Goal: Book appointment/travel/reservation

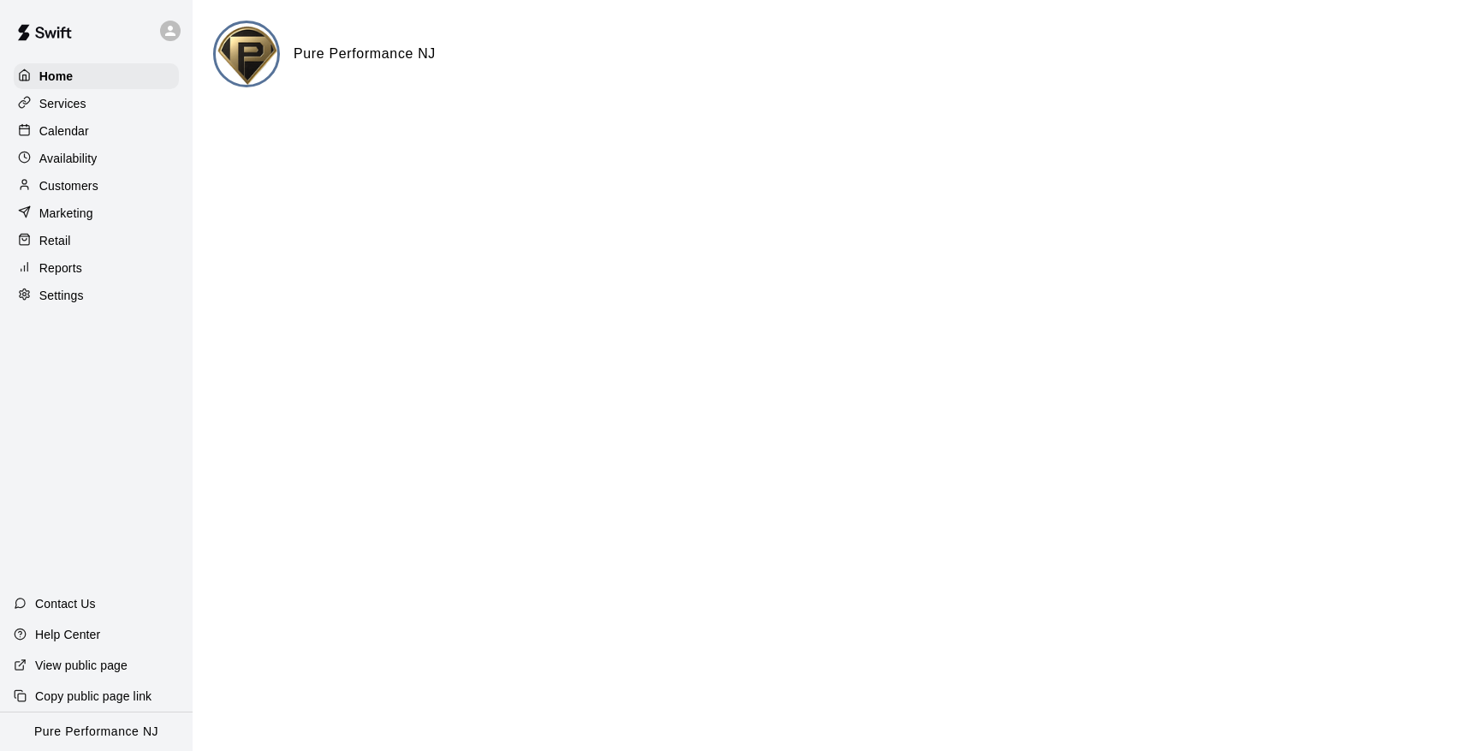
click at [74, 132] on p "Calendar" at bounding box center [64, 130] width 50 height 17
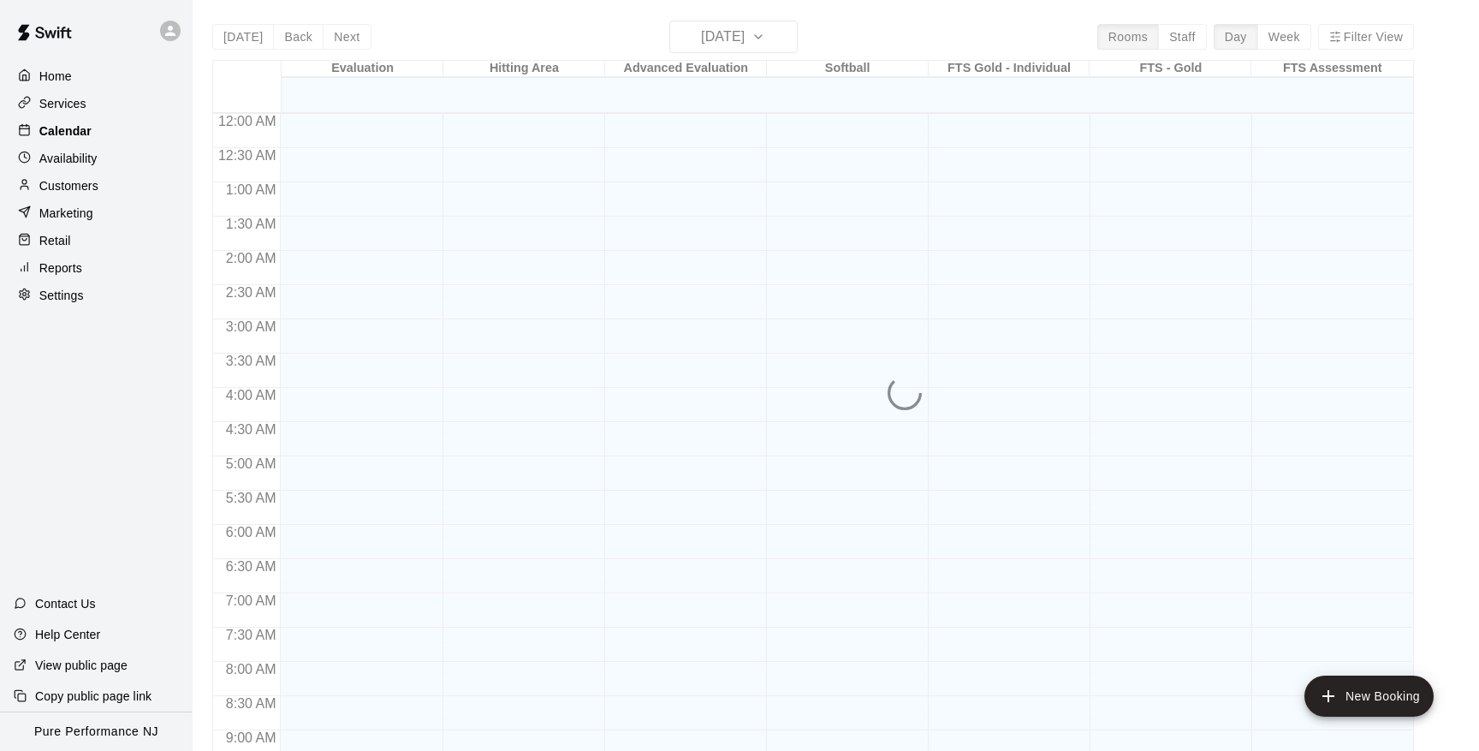
scroll to position [936, 0]
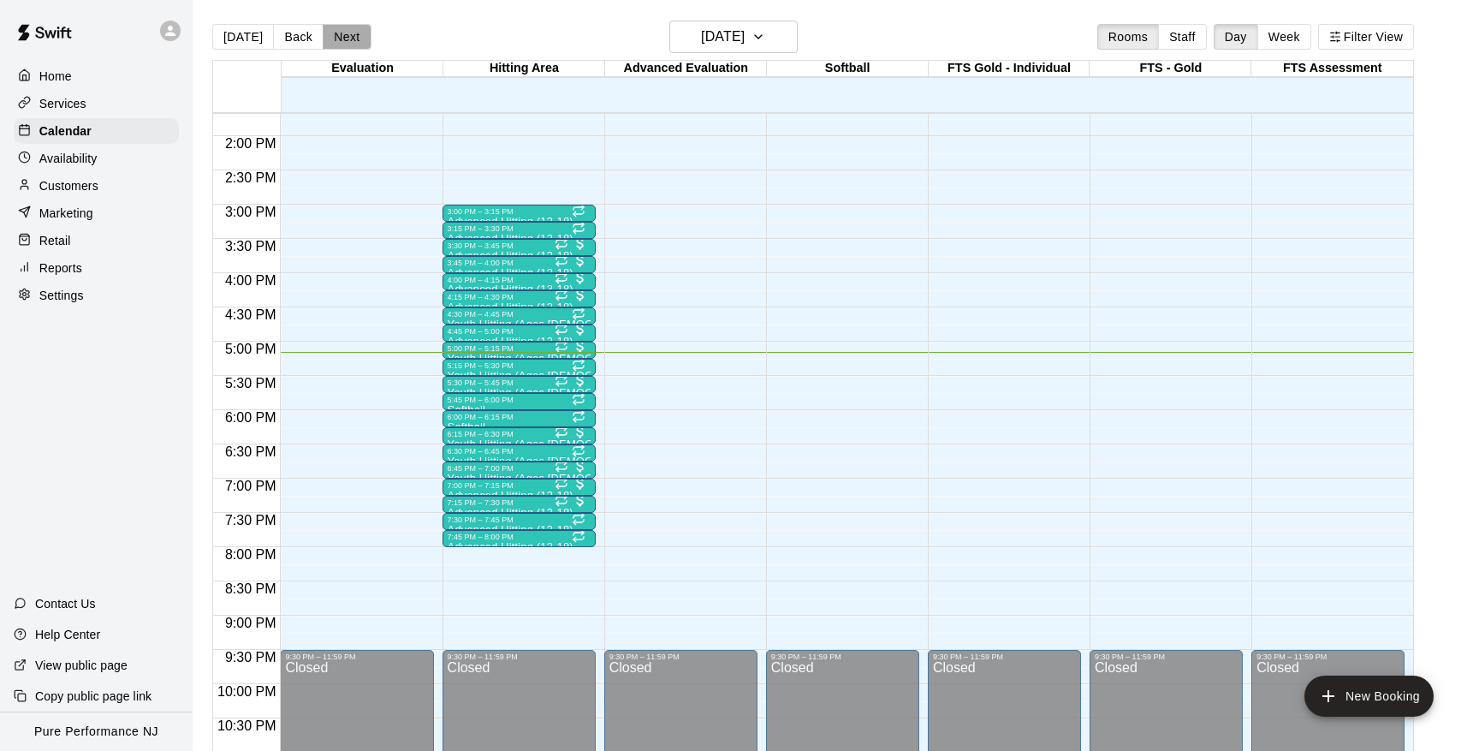
click at [339, 36] on button "Next" at bounding box center [347, 37] width 48 height 26
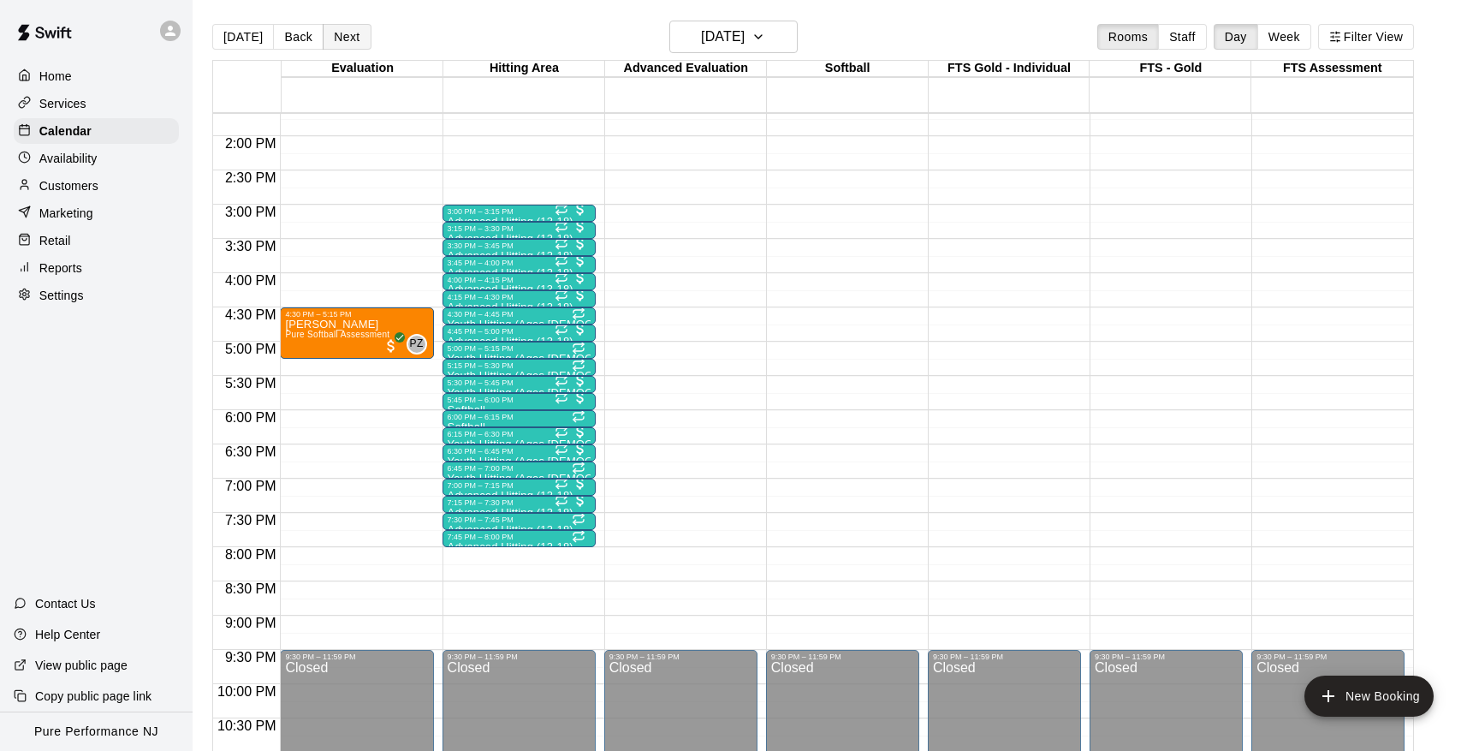
click at [339, 37] on button "Next" at bounding box center [347, 37] width 48 height 26
click at [305, 39] on button "Back" at bounding box center [298, 37] width 51 height 26
click at [334, 42] on button "Next" at bounding box center [347, 37] width 48 height 26
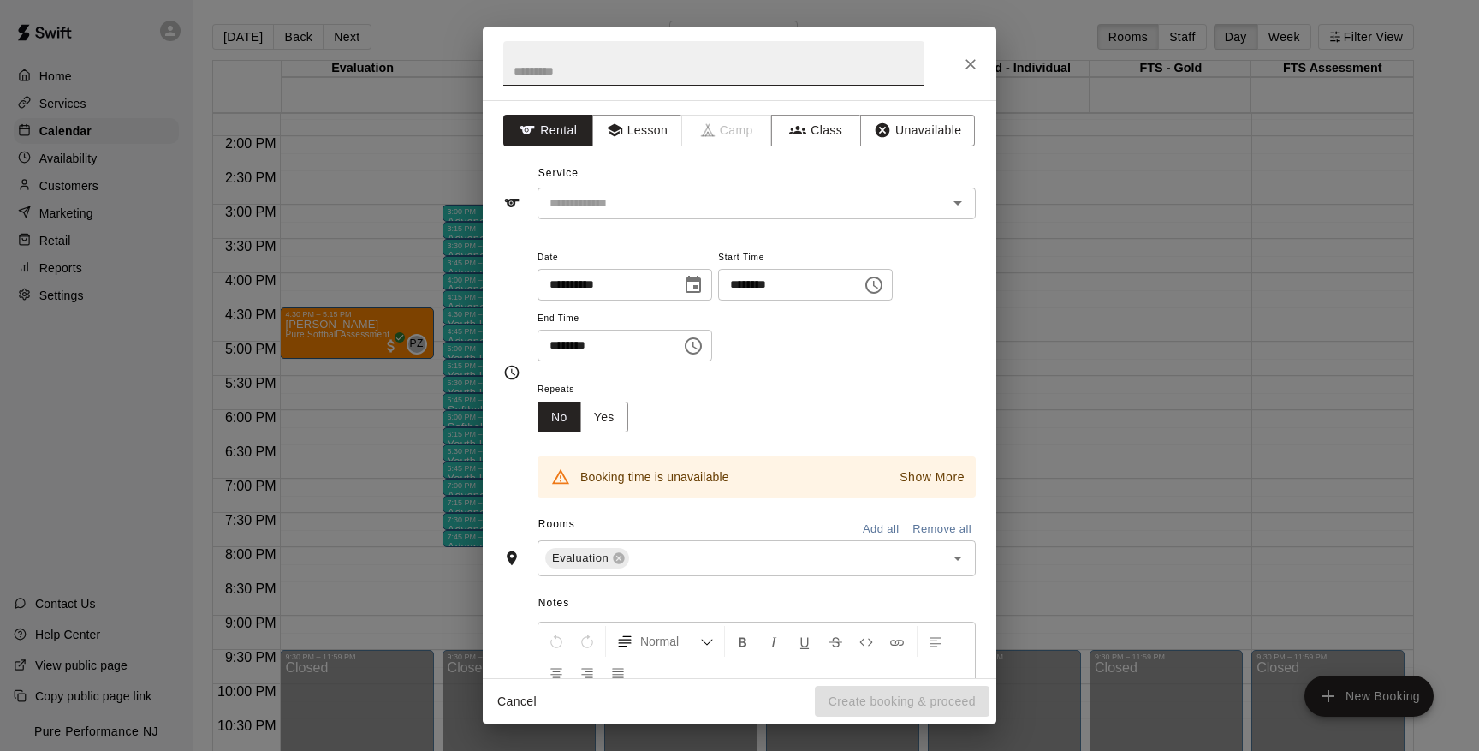
click at [968, 56] on icon "Close" at bounding box center [970, 64] width 17 height 17
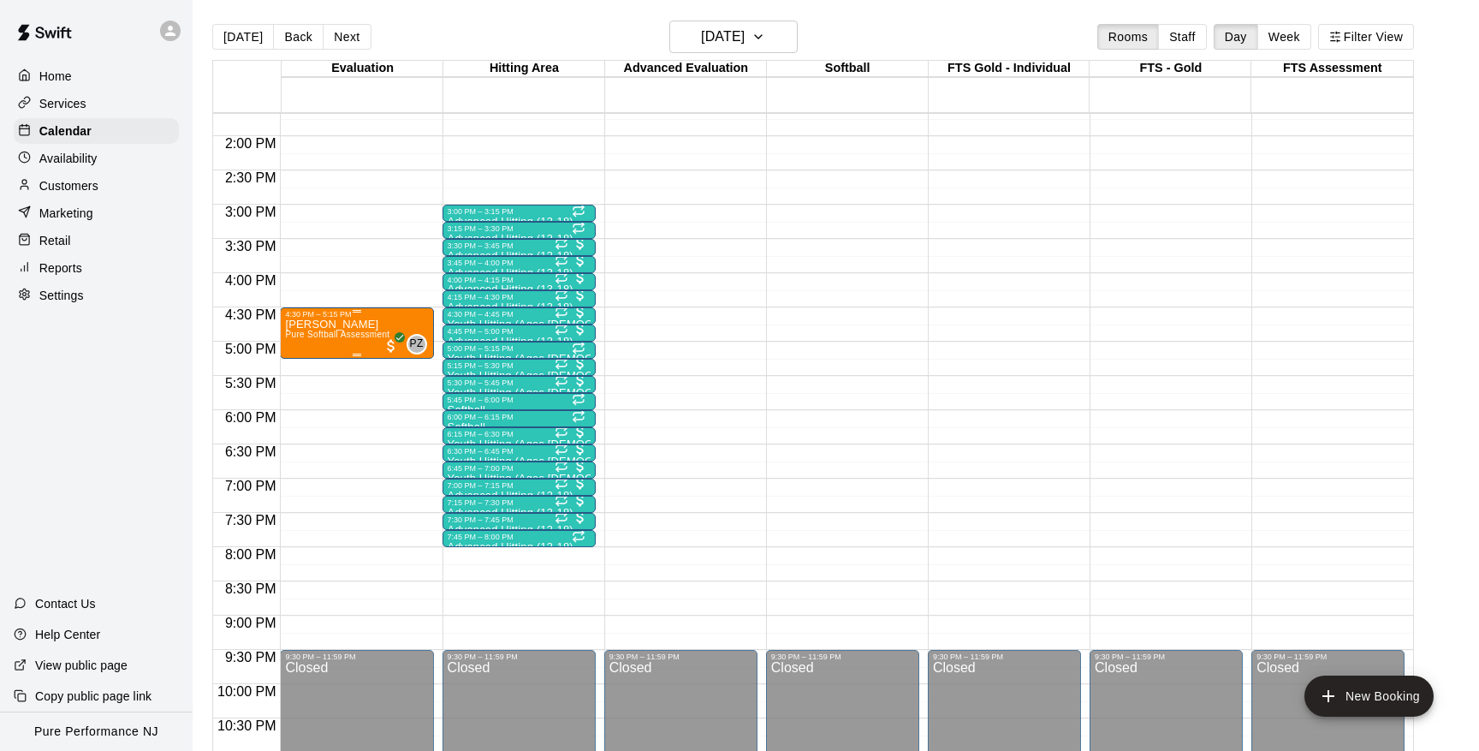
click at [367, 329] on div "[PERSON_NAME] Pure Softball Assessment" at bounding box center [337, 693] width 104 height 751
click at [304, 382] on img "edit" at bounding box center [304, 378] width 20 height 20
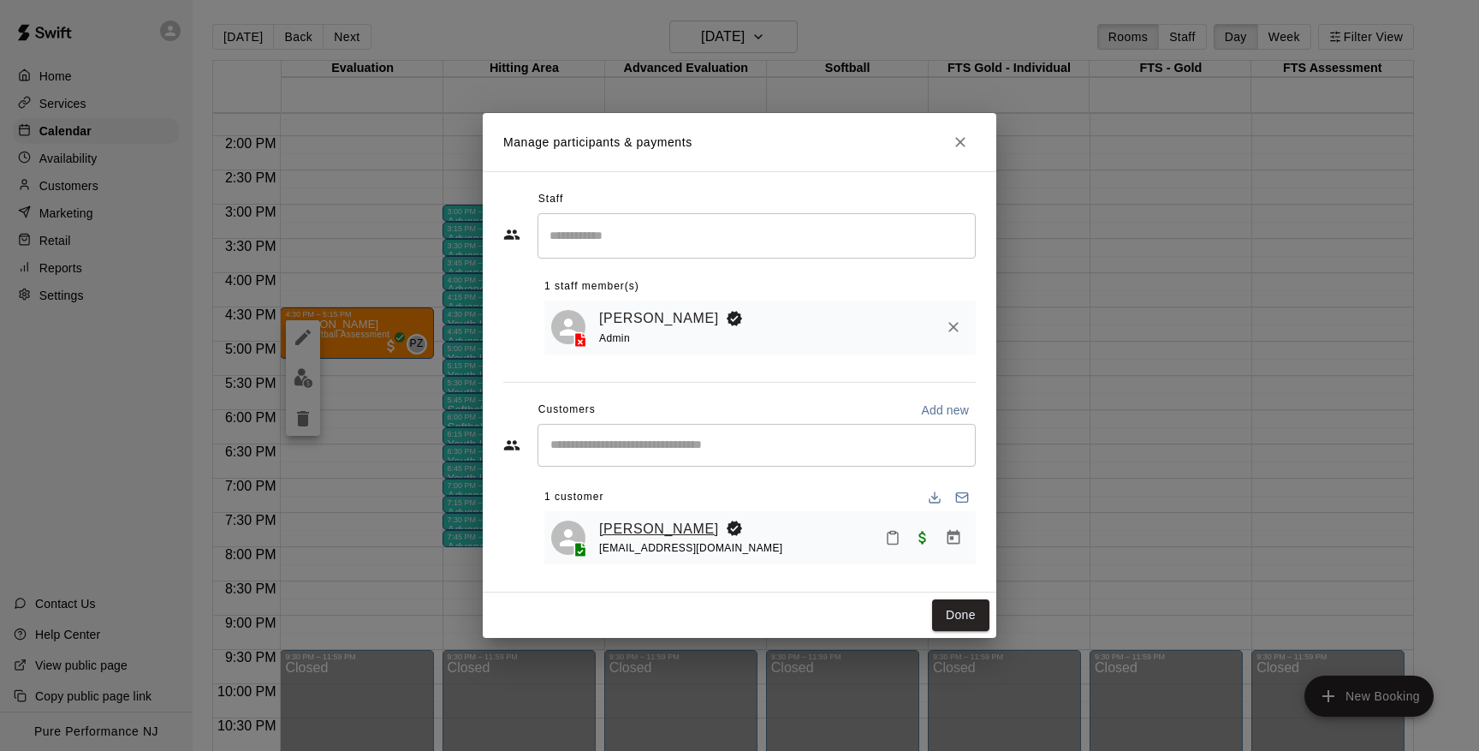
click at [626, 525] on link "[PERSON_NAME]" at bounding box center [659, 529] width 120 height 22
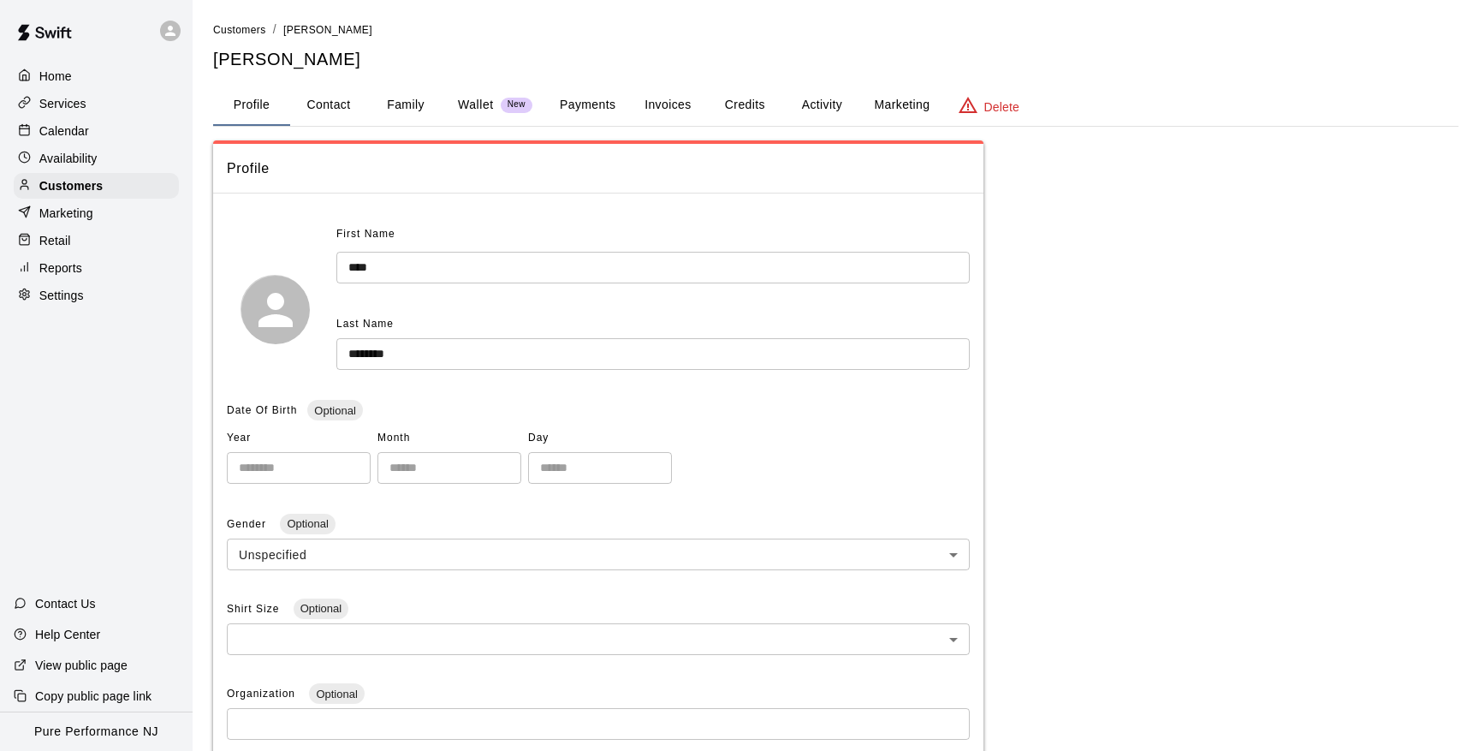
click at [324, 96] on button "Contact" at bounding box center [328, 105] width 77 height 41
select select "**"
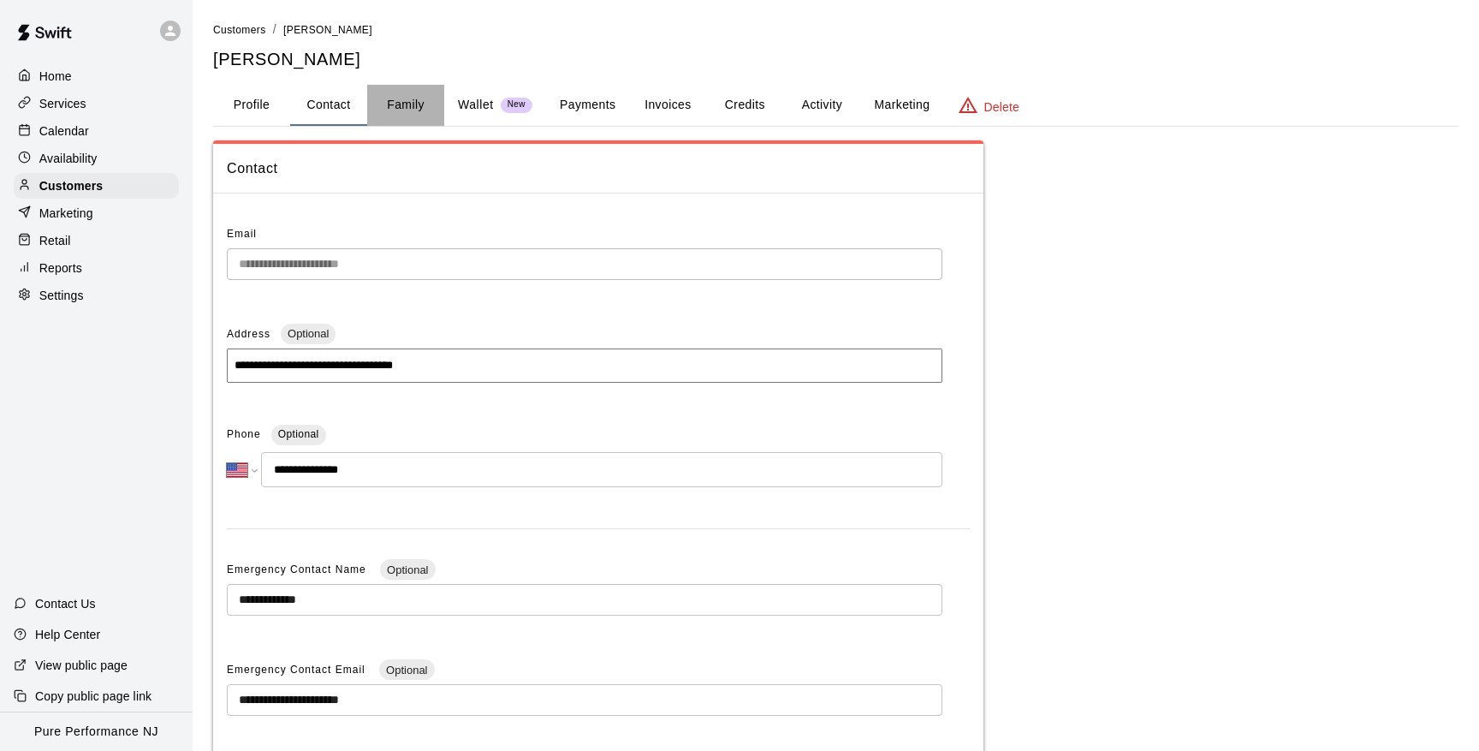
click at [410, 111] on button "Family" at bounding box center [405, 105] width 77 height 41
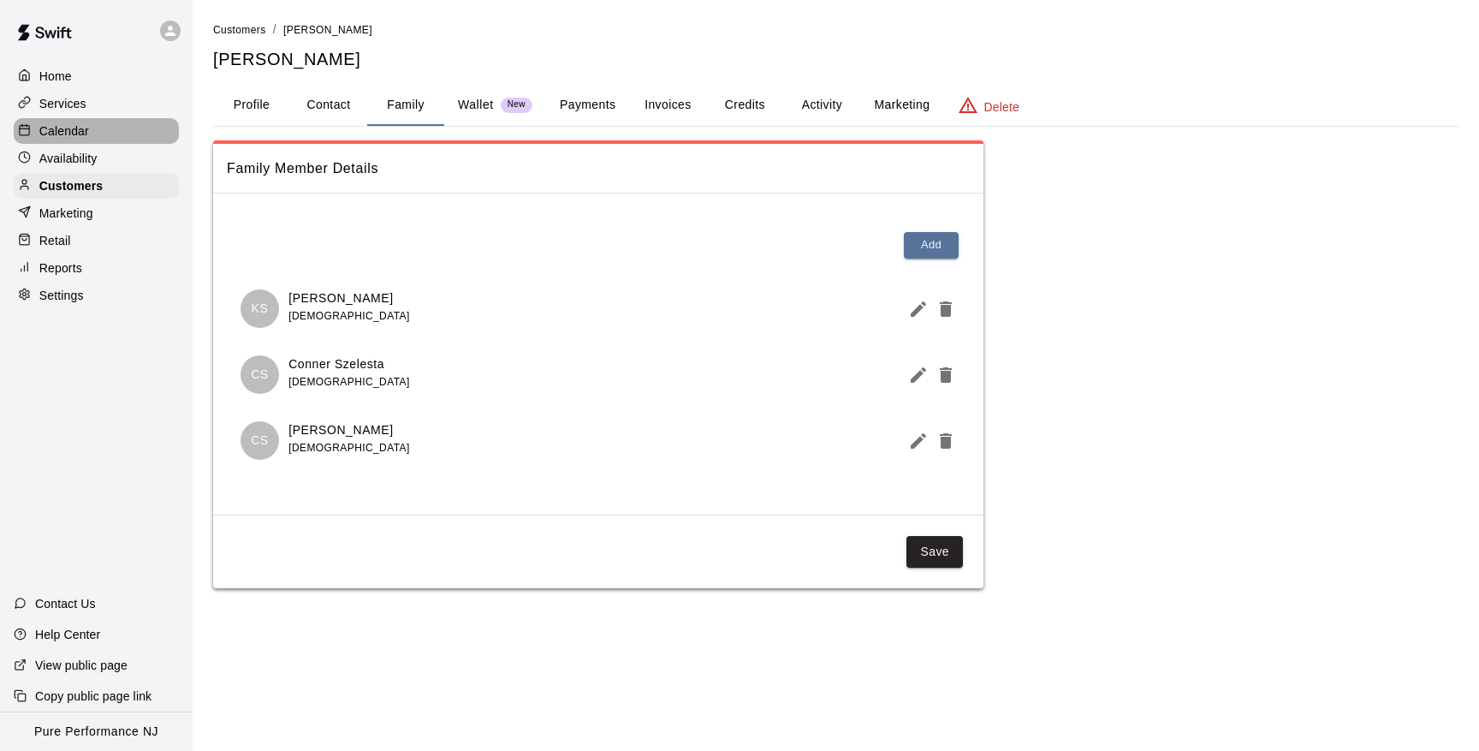
click at [62, 130] on p "Calendar" at bounding box center [64, 130] width 50 height 17
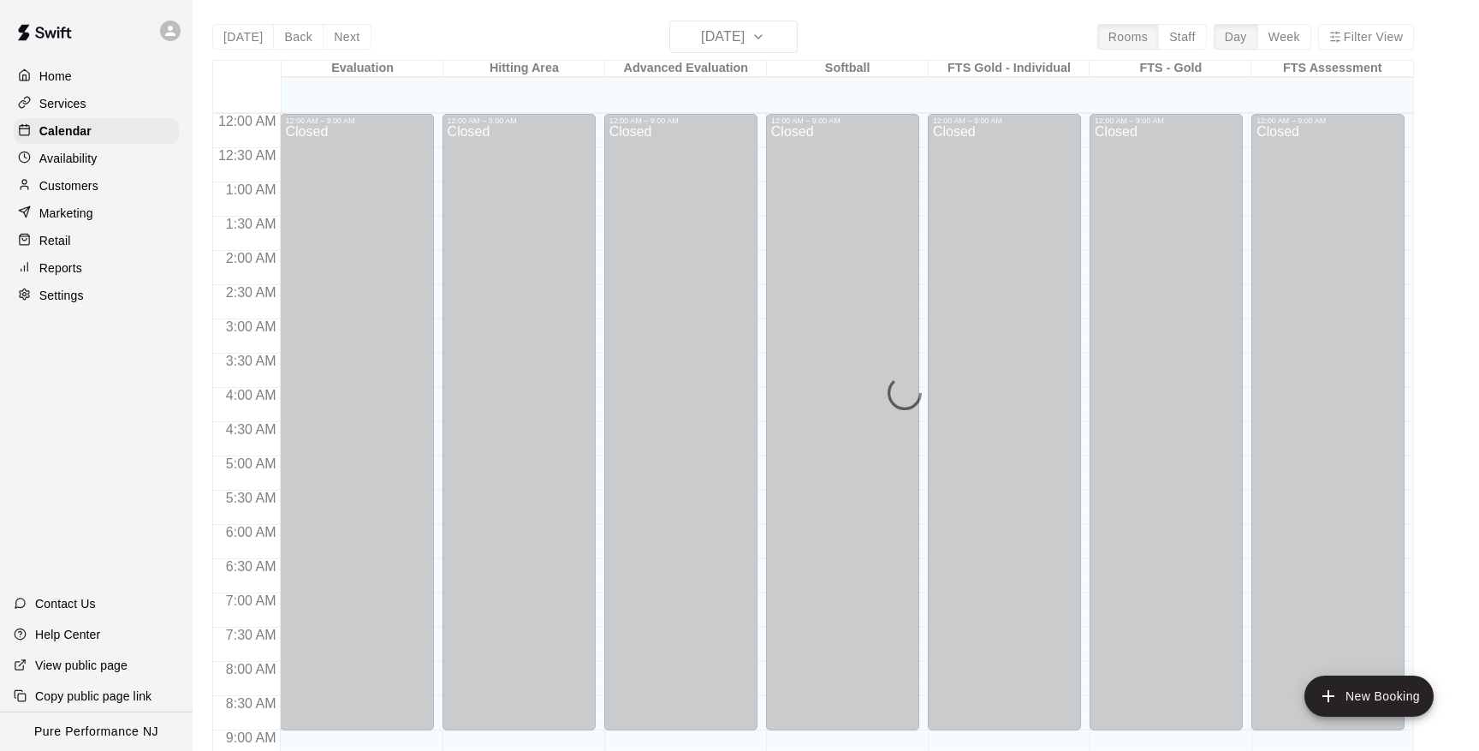
scroll to position [936, 0]
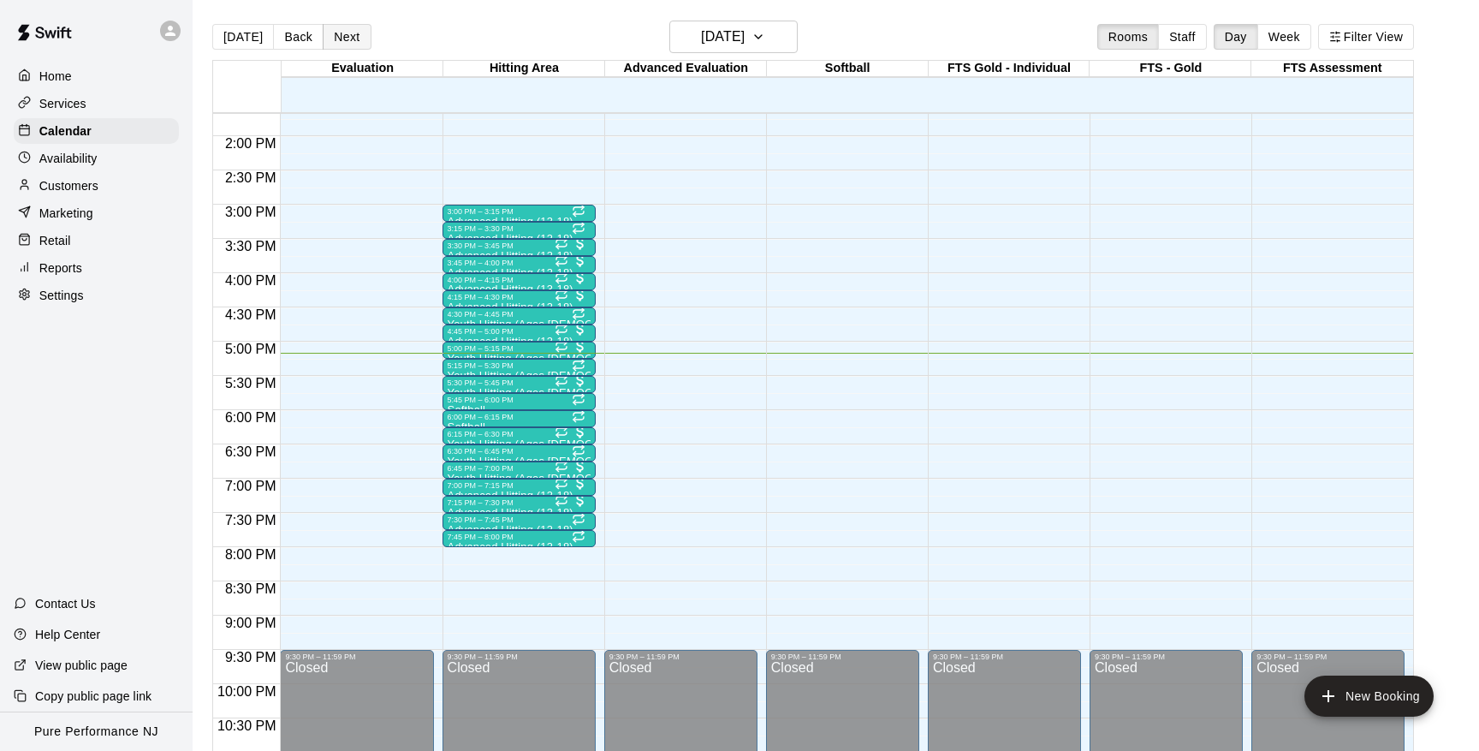
click at [348, 41] on button "Next" at bounding box center [347, 37] width 48 height 26
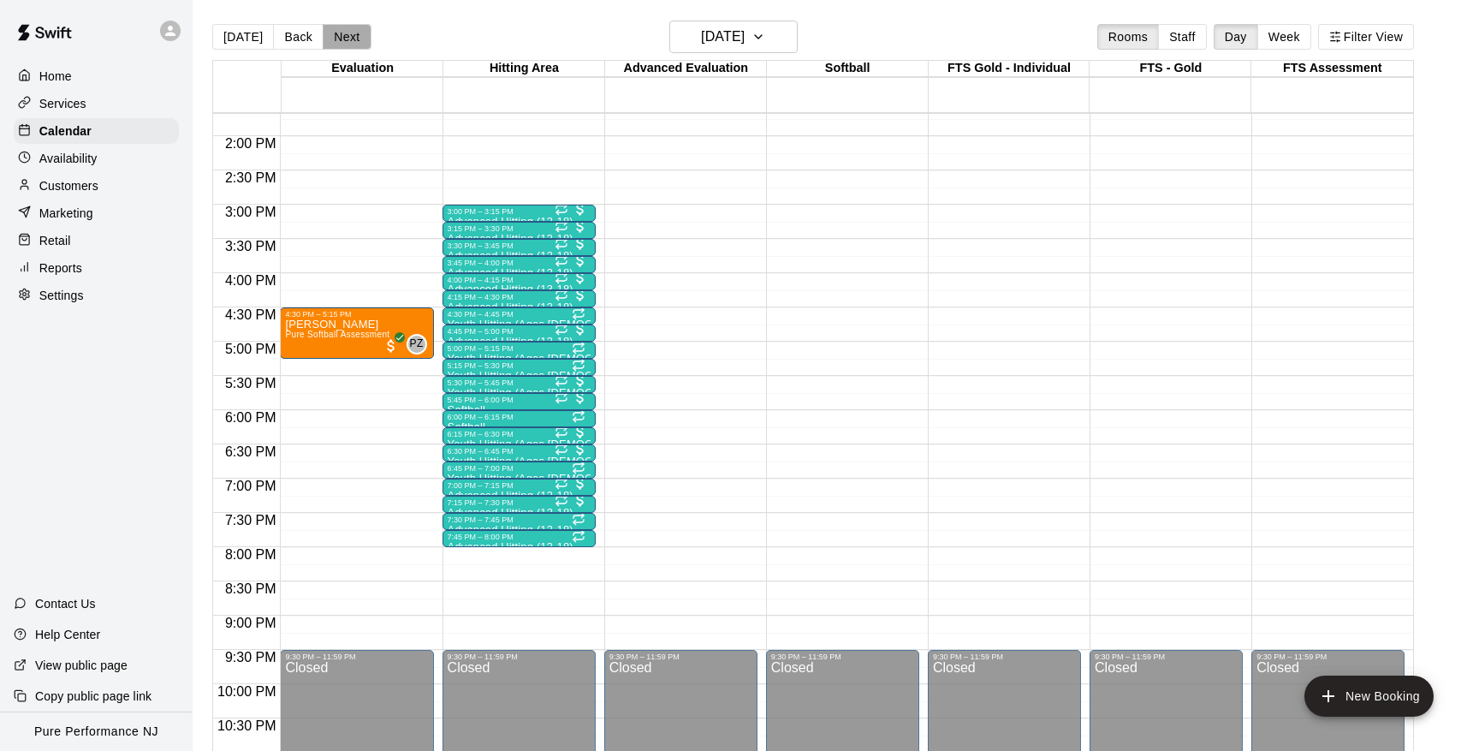
click at [348, 39] on button "Next" at bounding box center [347, 37] width 48 height 26
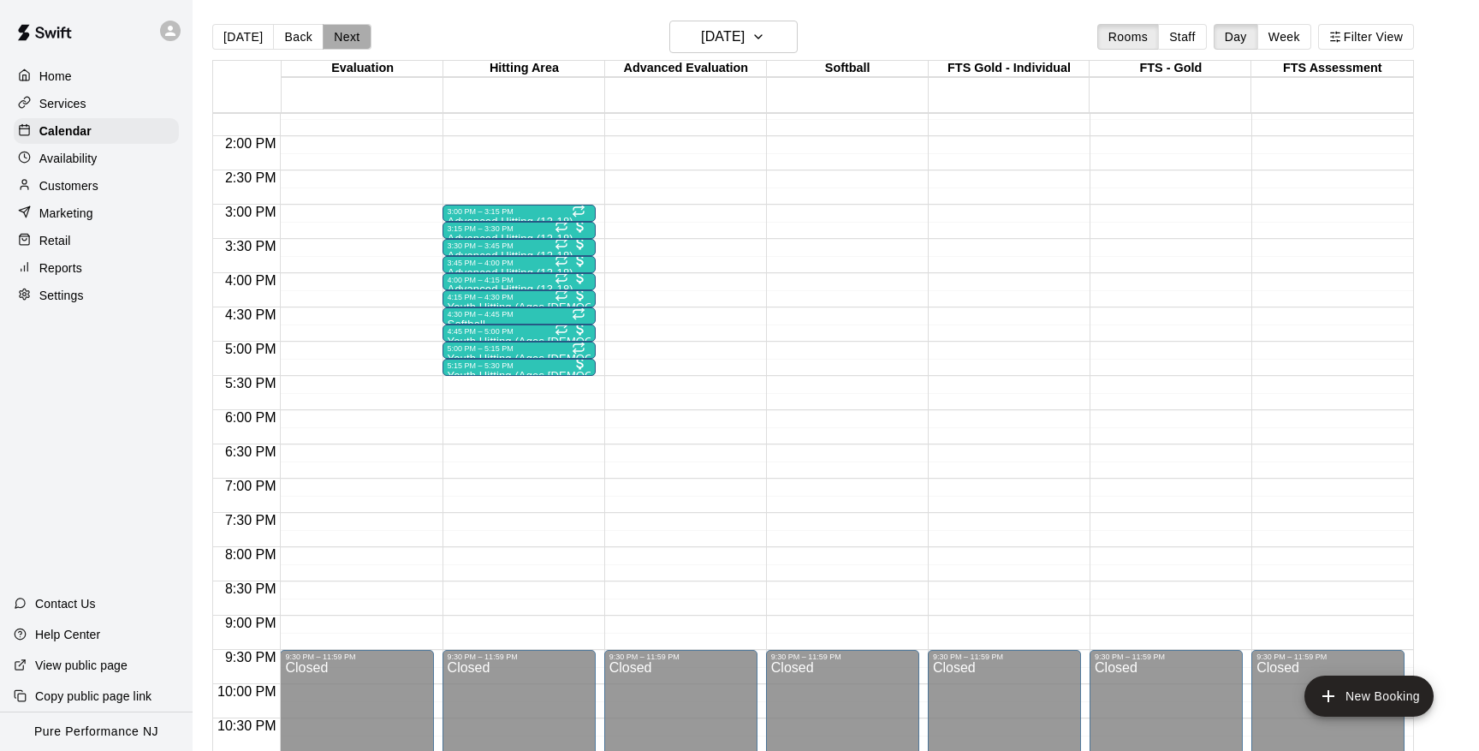
click at [348, 39] on button "Next" at bounding box center [347, 37] width 48 height 26
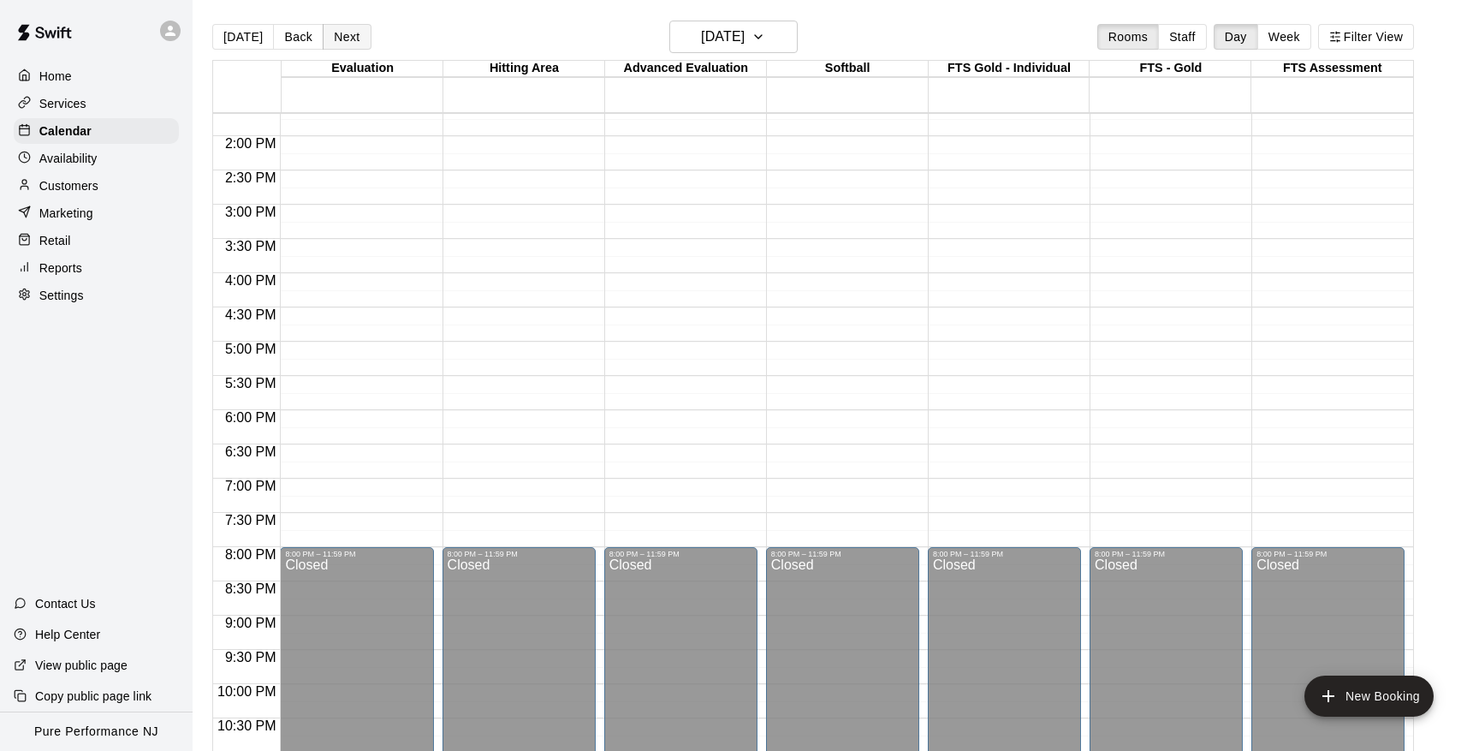
click at [348, 39] on button "Next" at bounding box center [347, 37] width 48 height 26
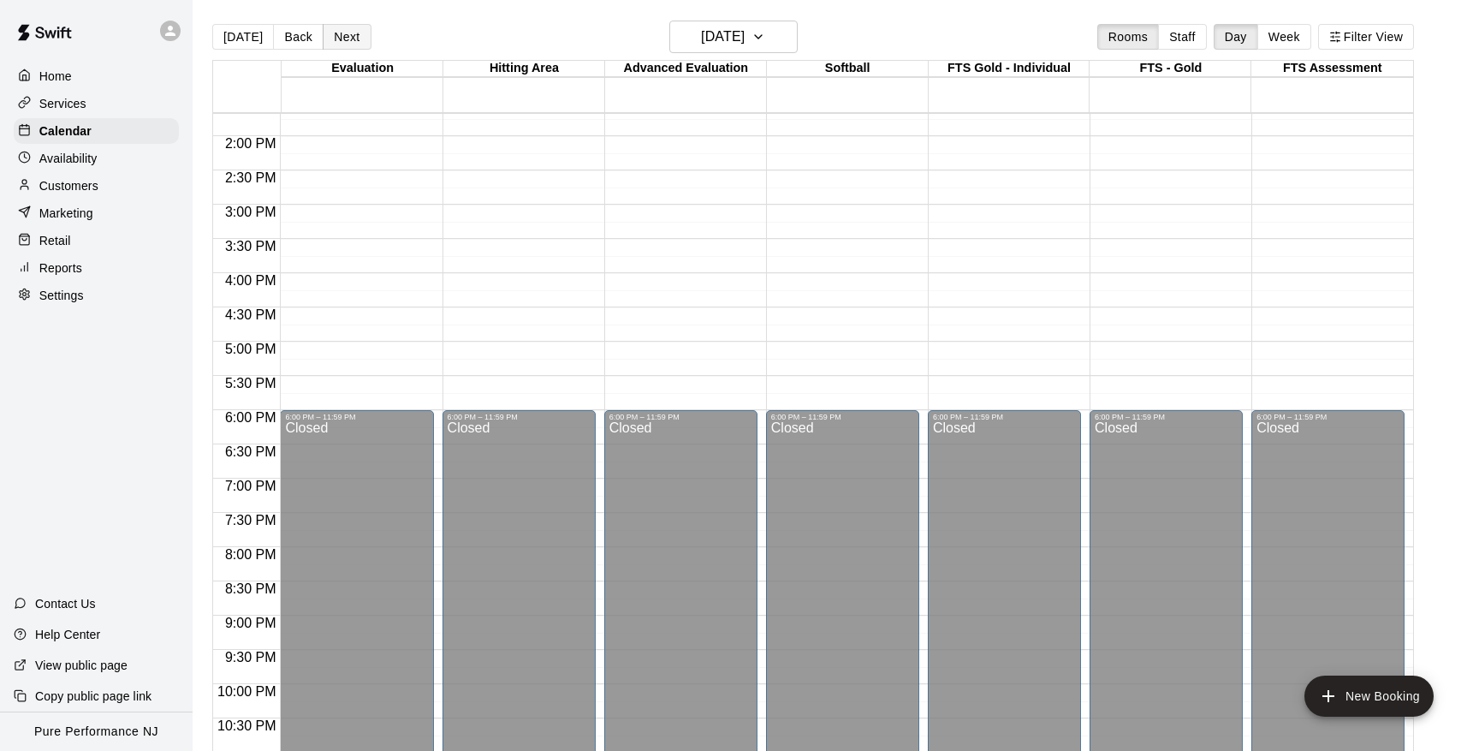
click at [348, 39] on button "Next" at bounding box center [347, 37] width 48 height 26
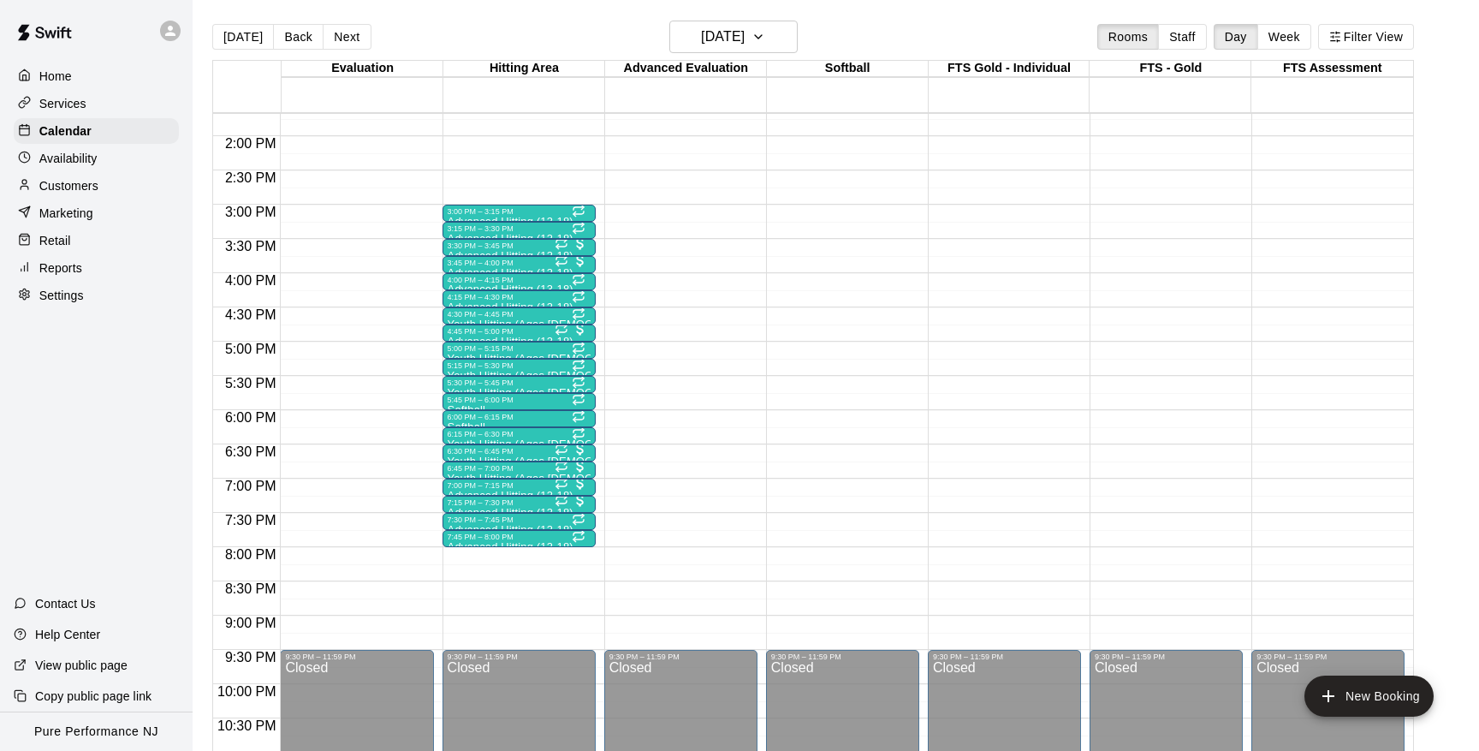
click at [87, 191] on p "Customers" at bounding box center [68, 185] width 59 height 17
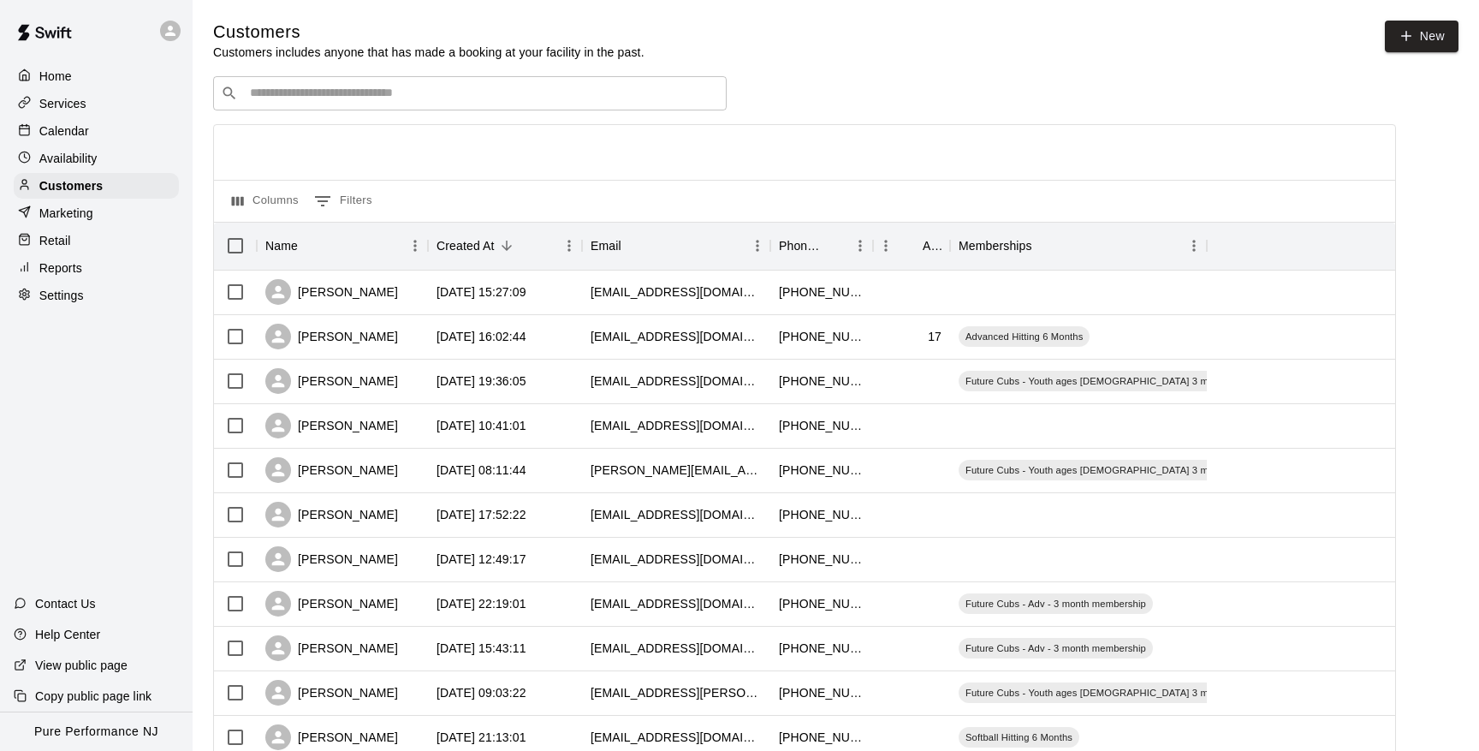
click at [483, 99] on input "Search customers by name or email" at bounding box center [482, 93] width 474 height 17
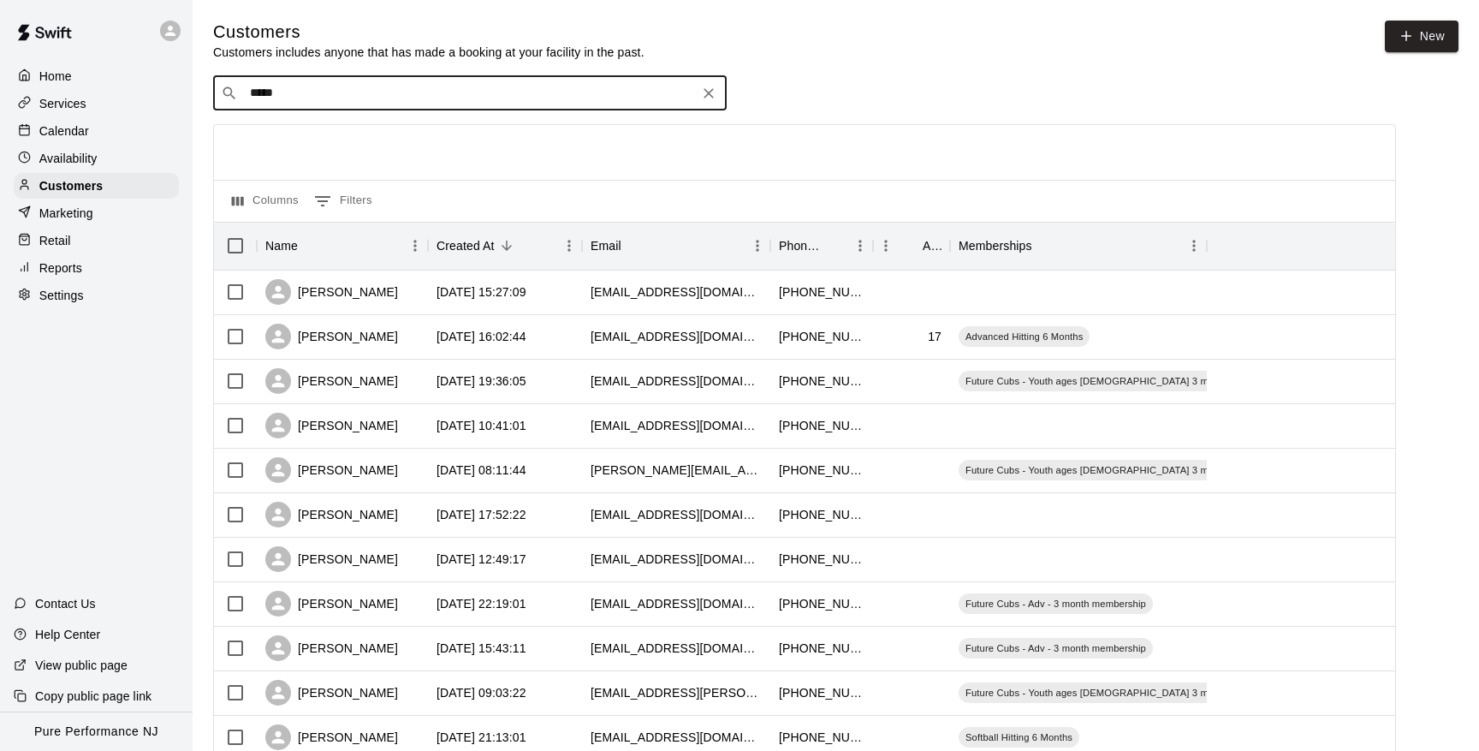
type input "******"
click at [330, 116] on div "[PERSON_NAME] Future Cubs - Youth ages [DEMOGRAPHIC_DATA] 3 month membership [E…" at bounding box center [470, 137] width 514 height 55
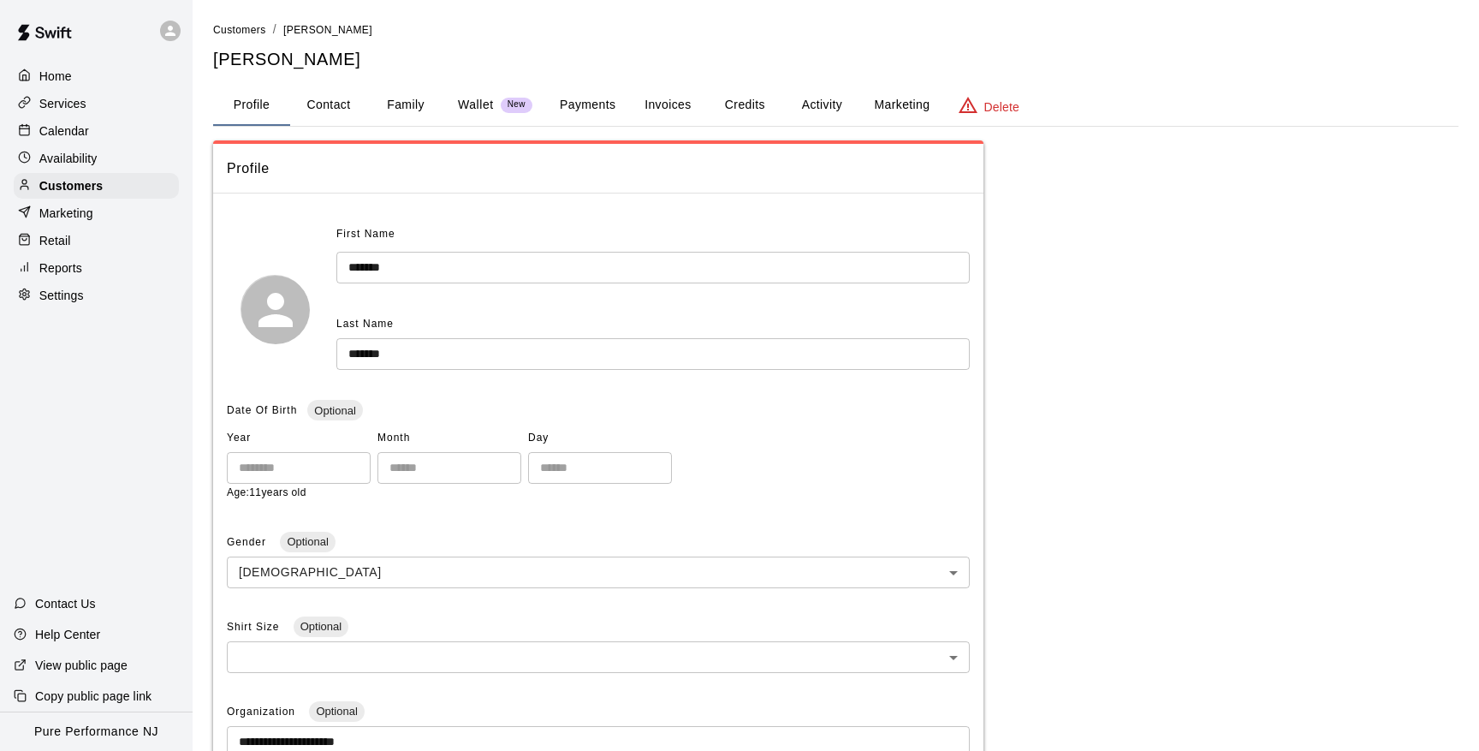
click at [746, 104] on button "Credits" at bounding box center [744, 105] width 77 height 41
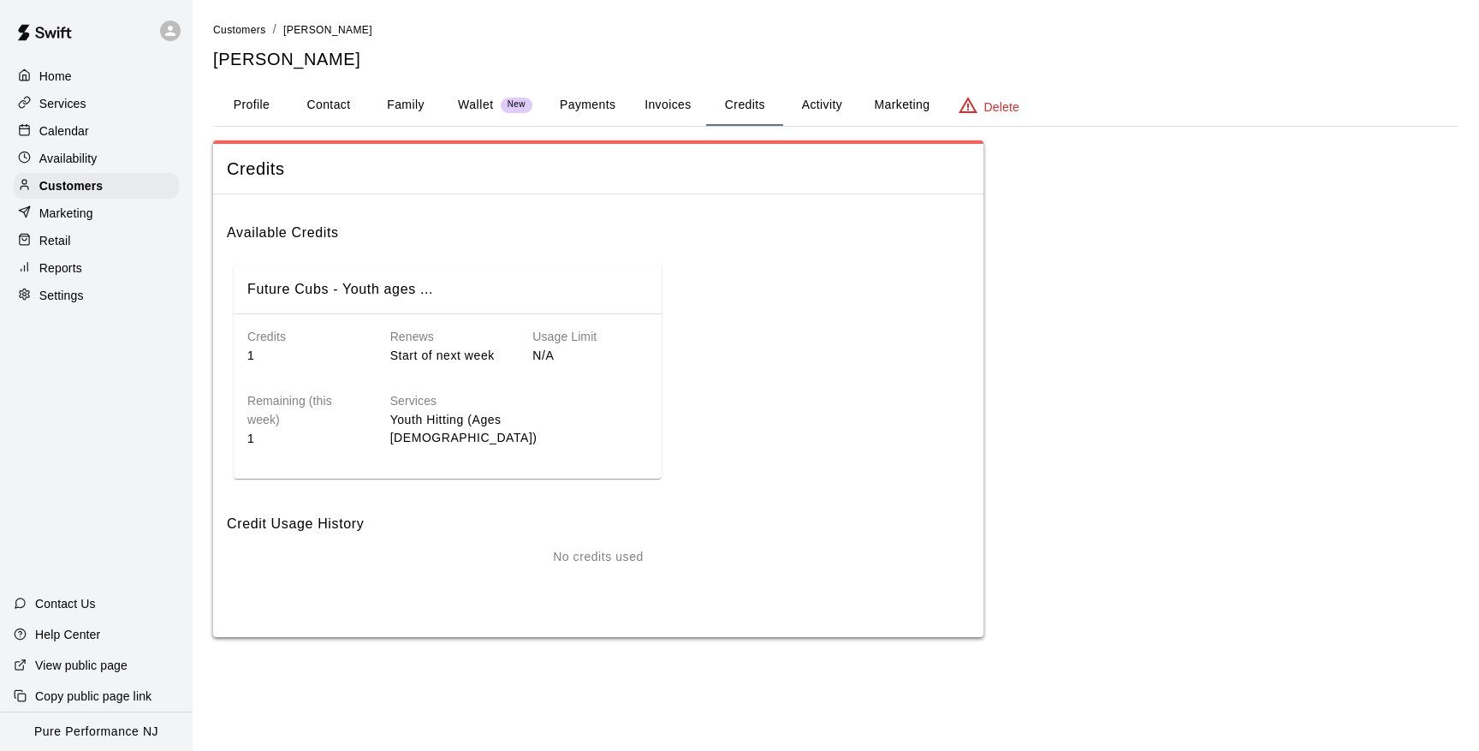
click at [811, 105] on button "Activity" at bounding box center [821, 105] width 77 height 41
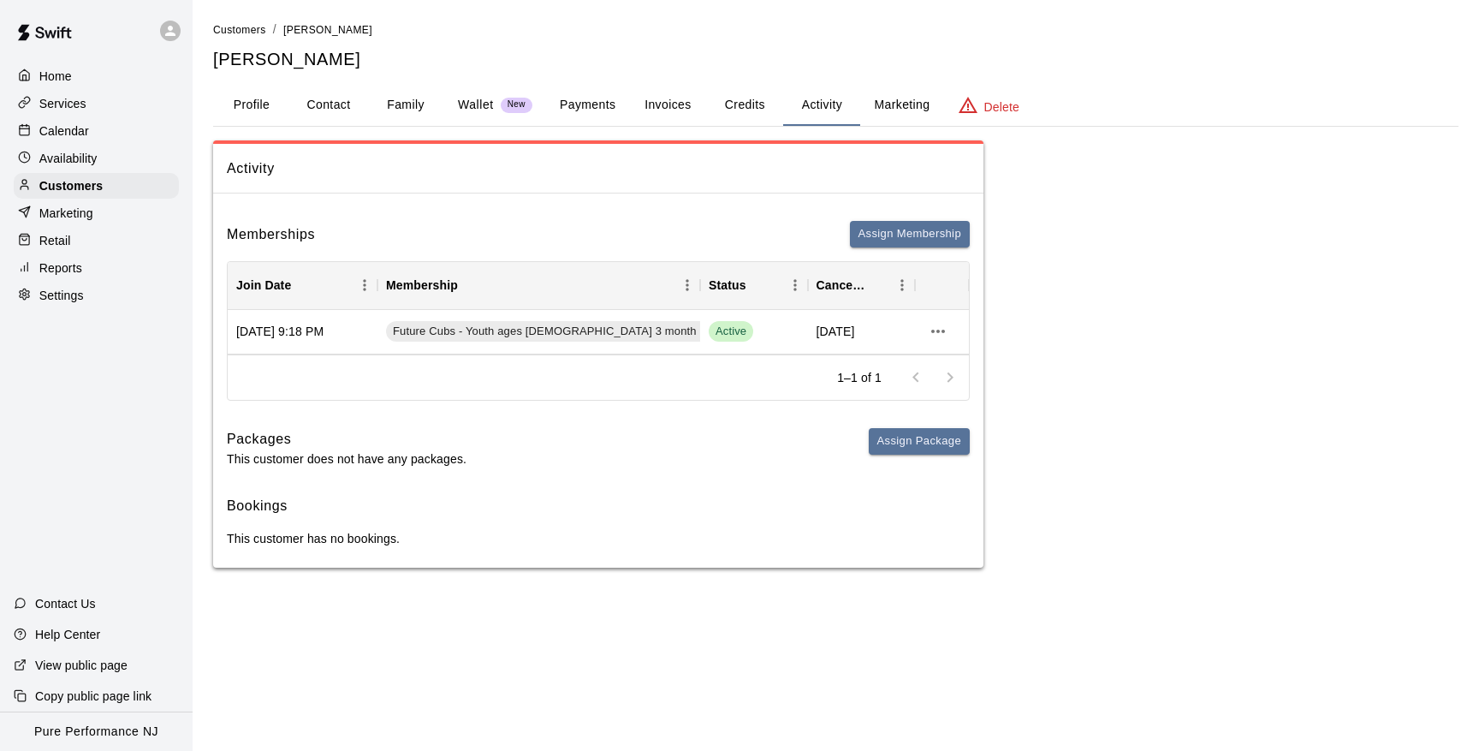
click at [591, 106] on button "Payments" at bounding box center [587, 105] width 83 height 41
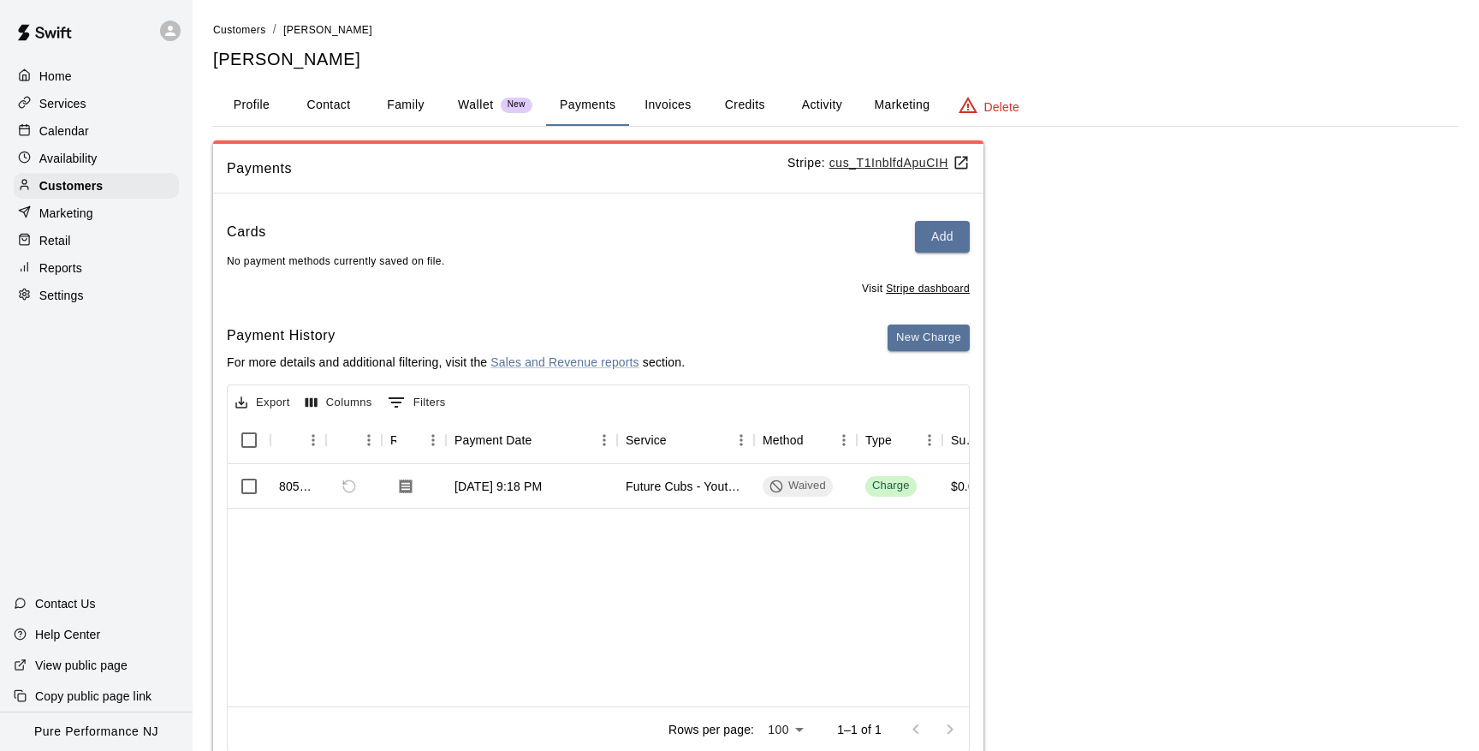
click at [831, 102] on button "Activity" at bounding box center [821, 105] width 77 height 41
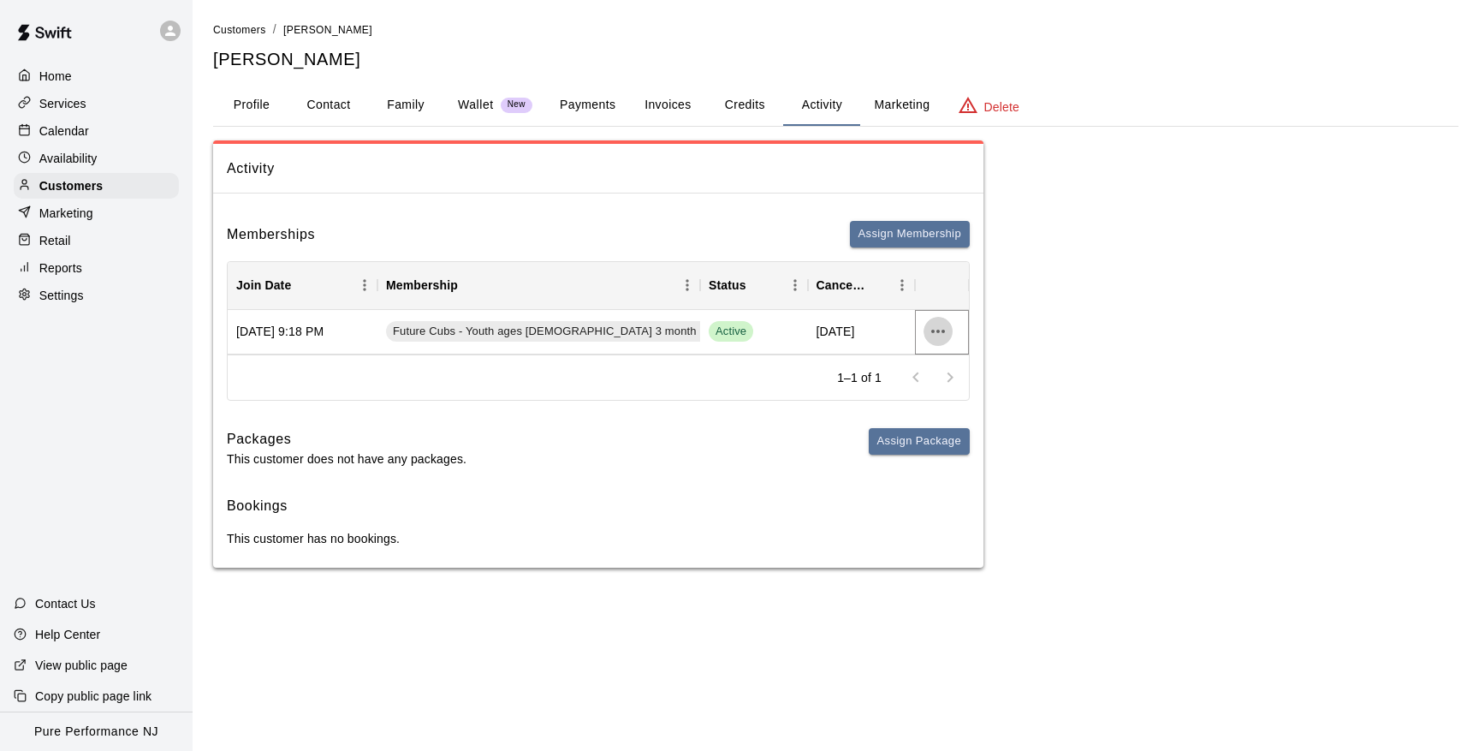
click at [929, 330] on icon "more actions" at bounding box center [938, 331] width 21 height 21
click at [966, 378] on li "View details" at bounding box center [972, 365] width 97 height 28
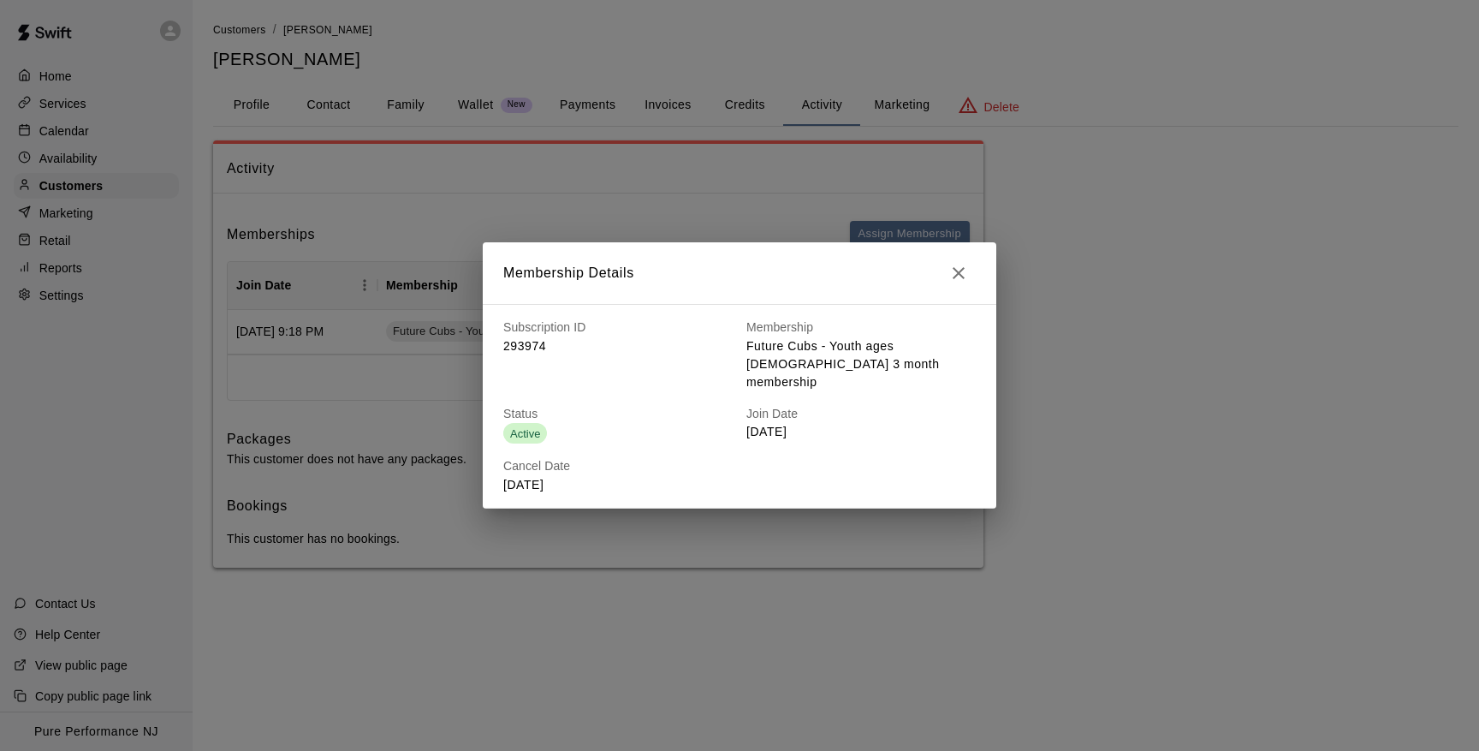
click at [962, 283] on icon "button" at bounding box center [958, 273] width 21 height 21
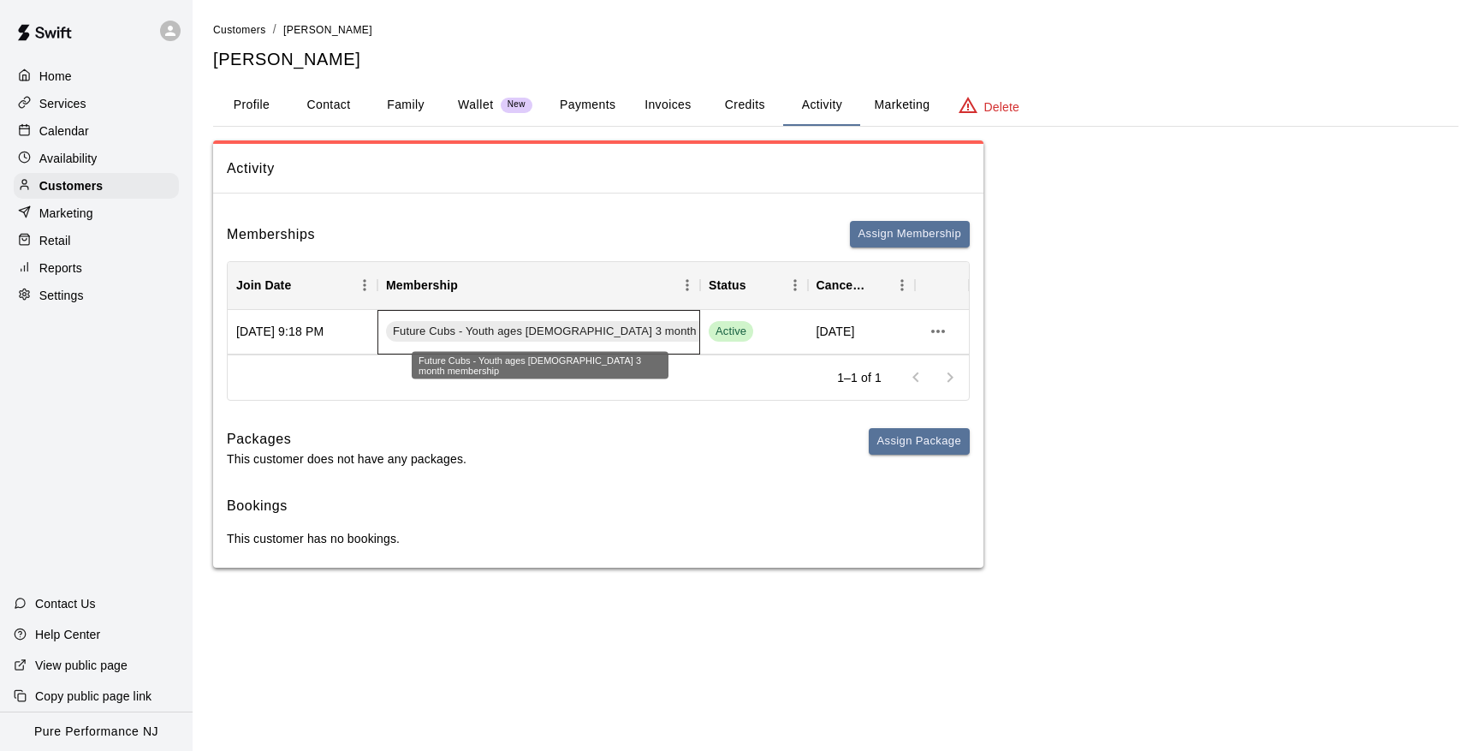
click at [484, 324] on span "Future Cubs - Youth ages [DEMOGRAPHIC_DATA] 3 month membership" at bounding box center [577, 332] width 383 height 16
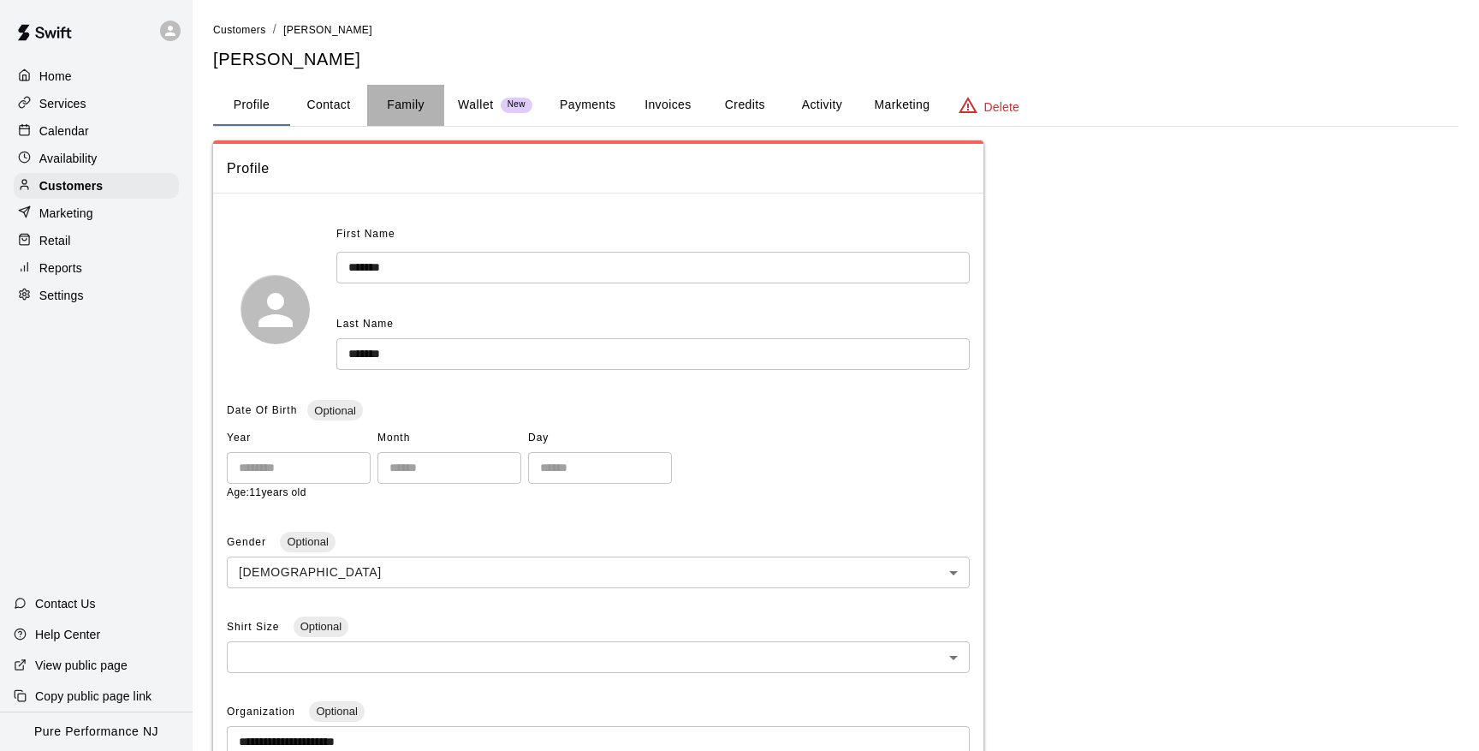
click at [406, 107] on button "Family" at bounding box center [405, 105] width 77 height 41
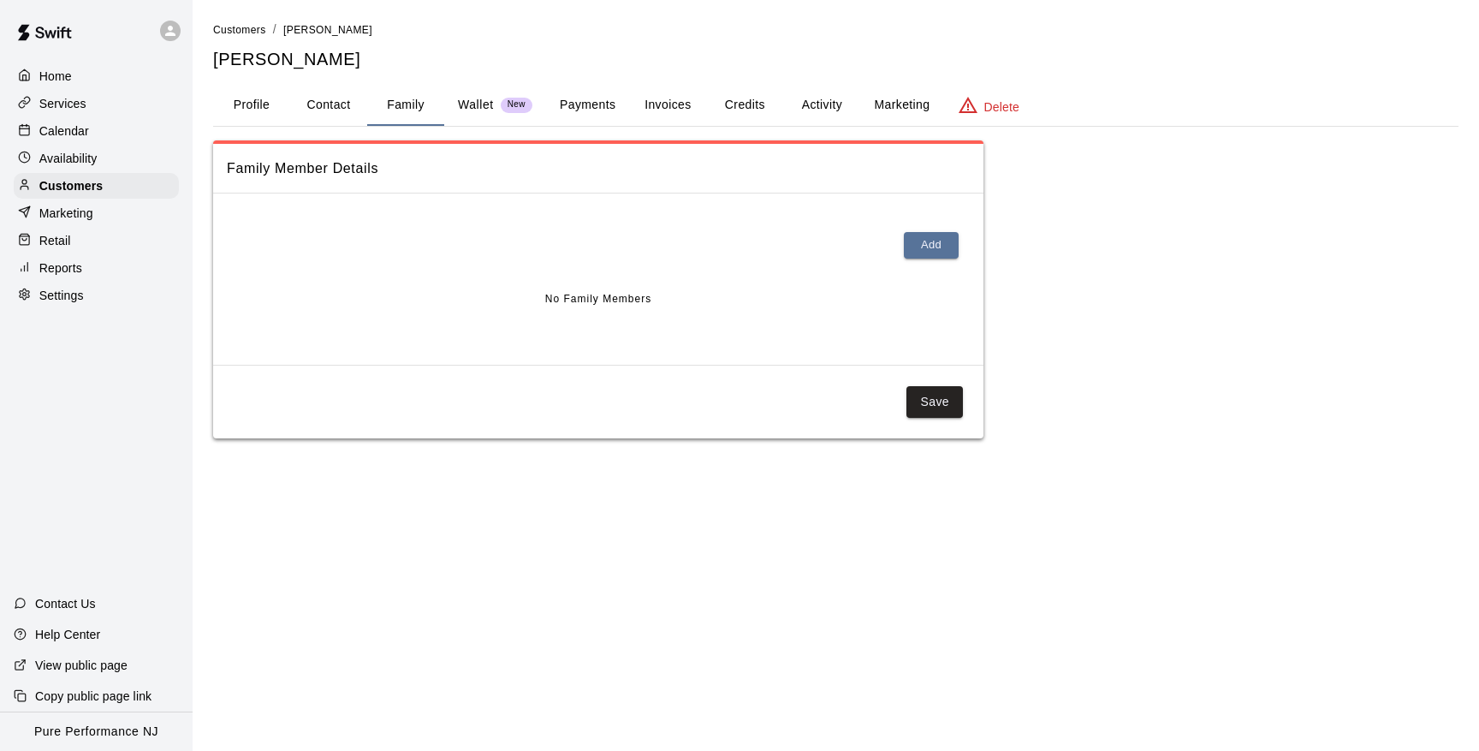
click at [479, 103] on p "Wallet" at bounding box center [476, 105] width 36 height 18
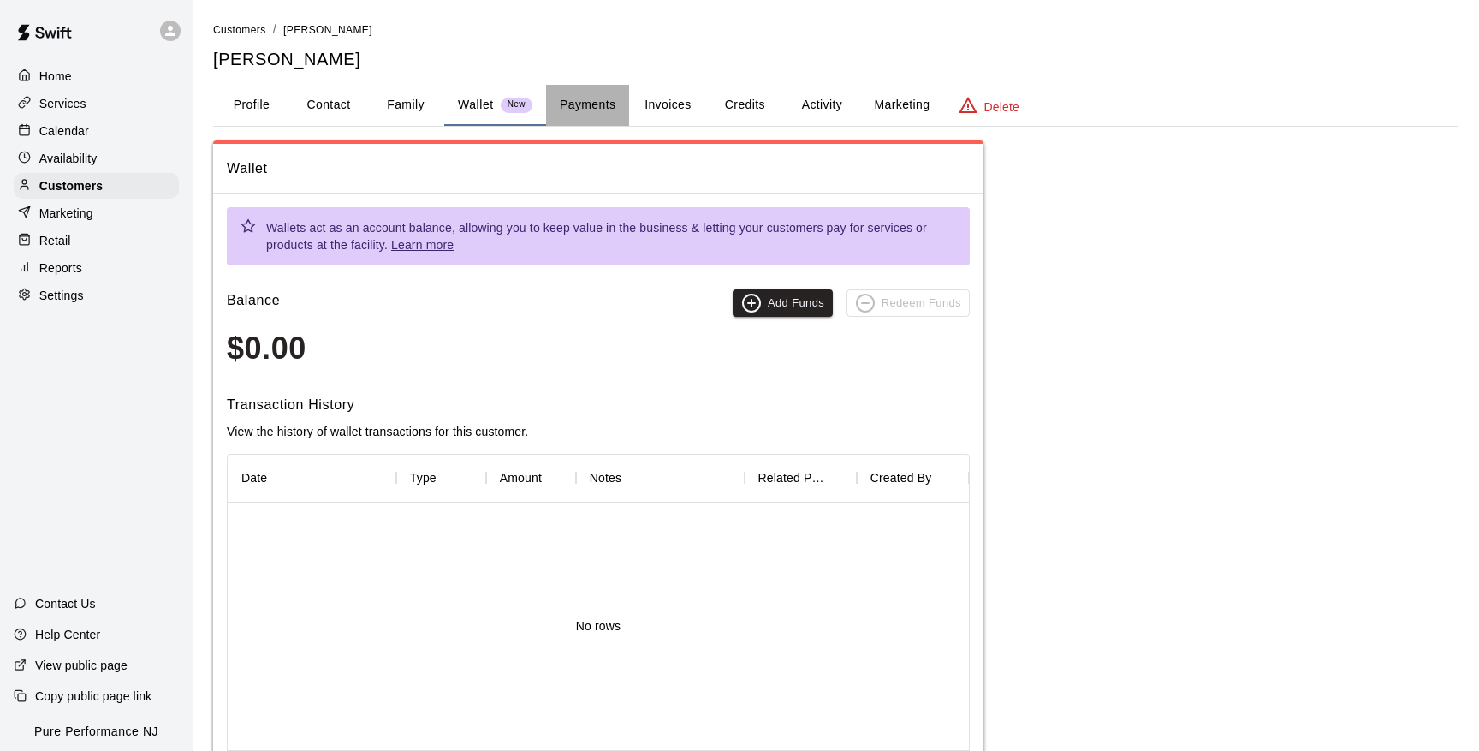
click at [585, 100] on button "Payments" at bounding box center [587, 105] width 83 height 41
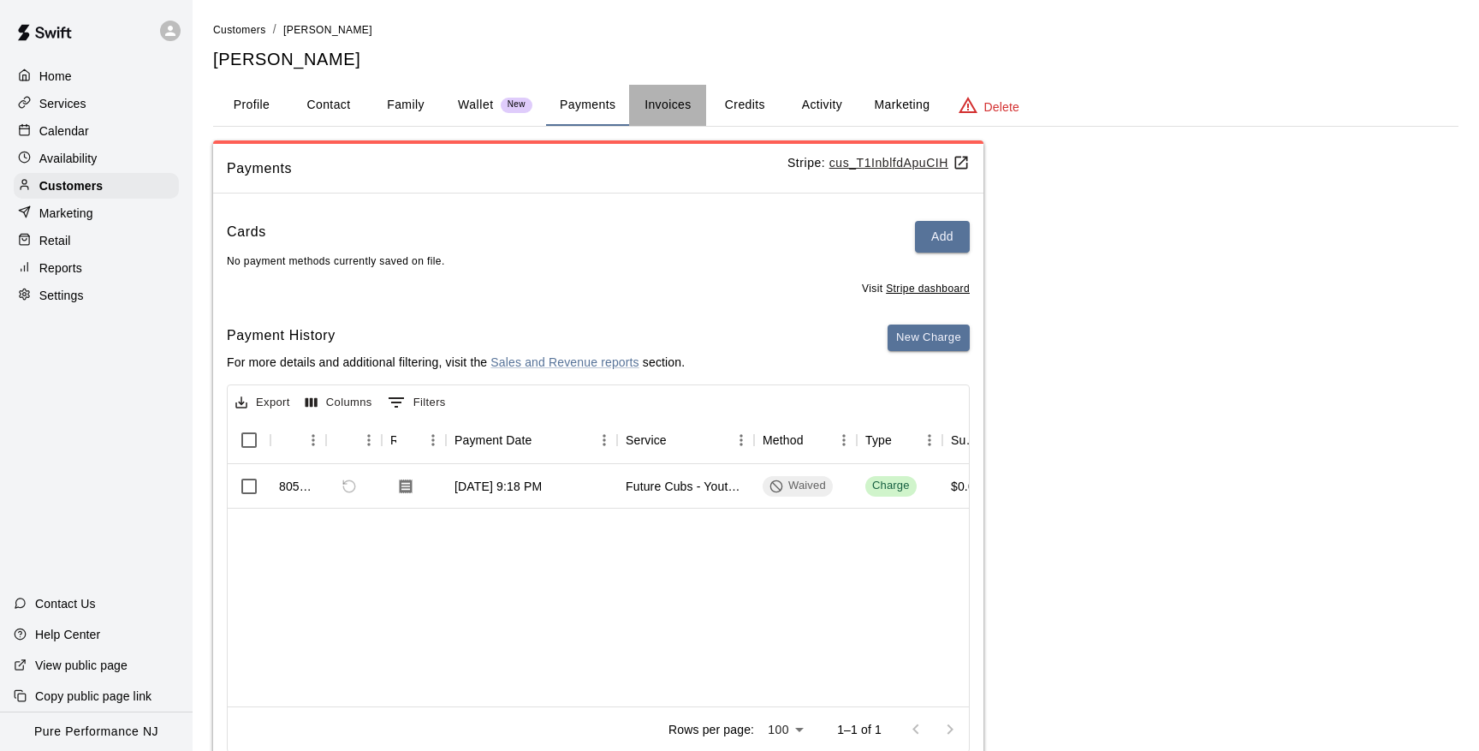
click at [680, 105] on button "Invoices" at bounding box center [667, 105] width 77 height 41
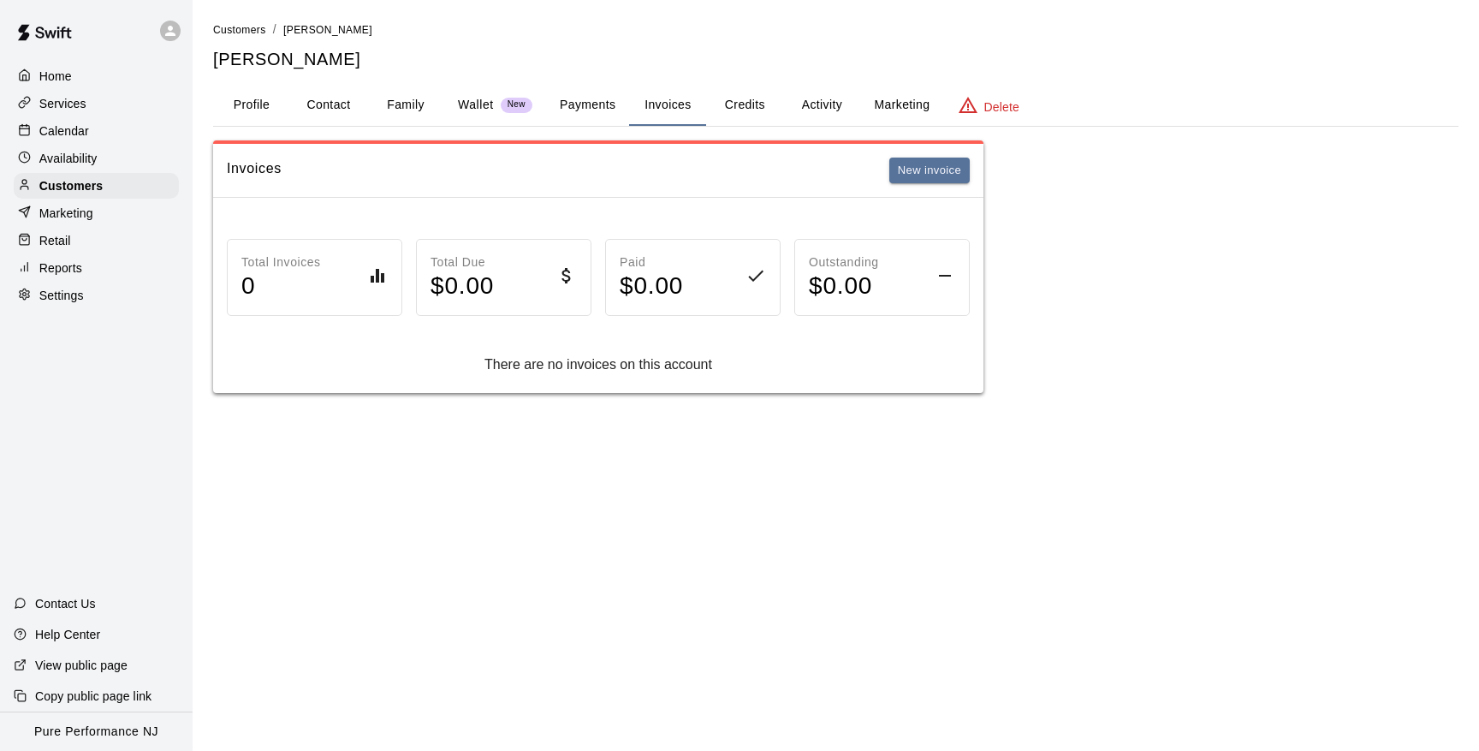
click at [741, 103] on button "Credits" at bounding box center [744, 105] width 77 height 41
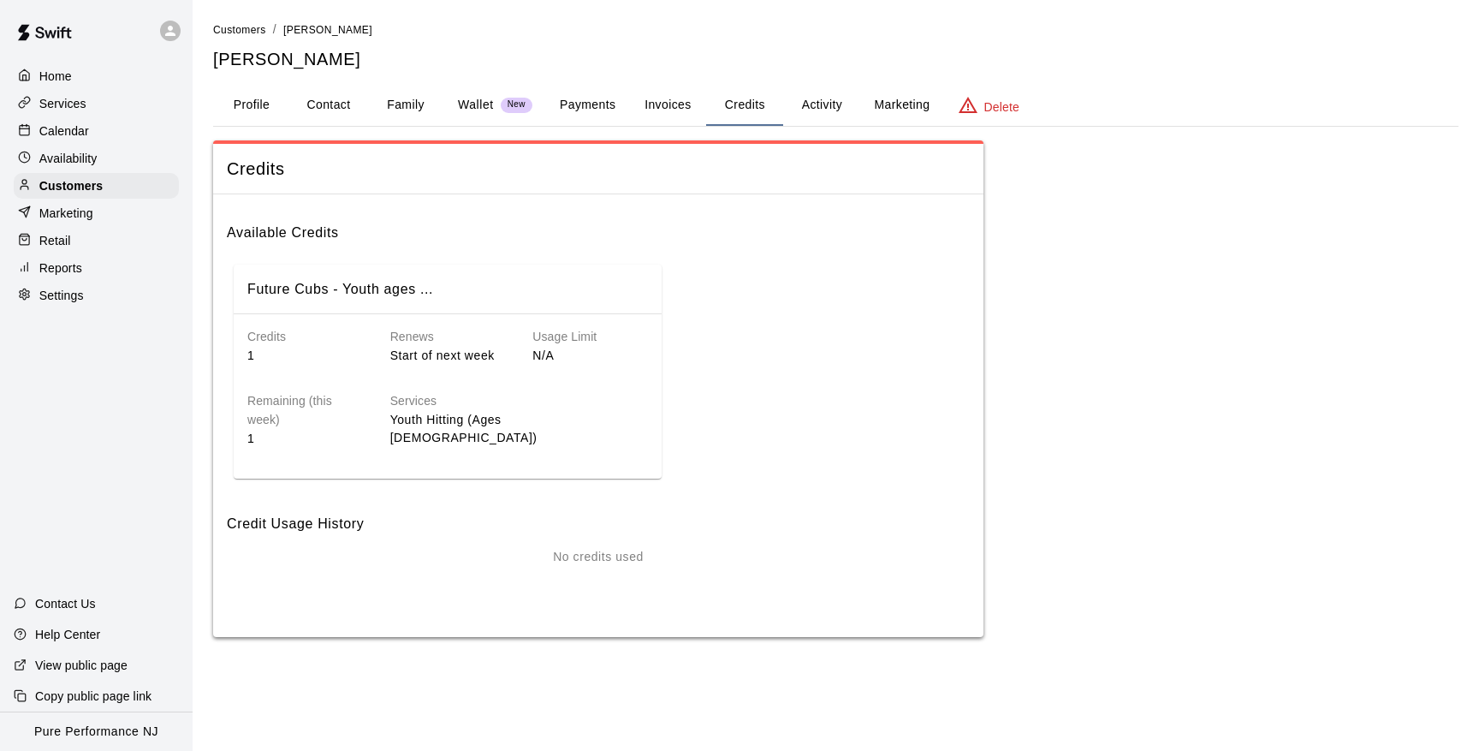
click at [817, 113] on button "Activity" at bounding box center [821, 105] width 77 height 41
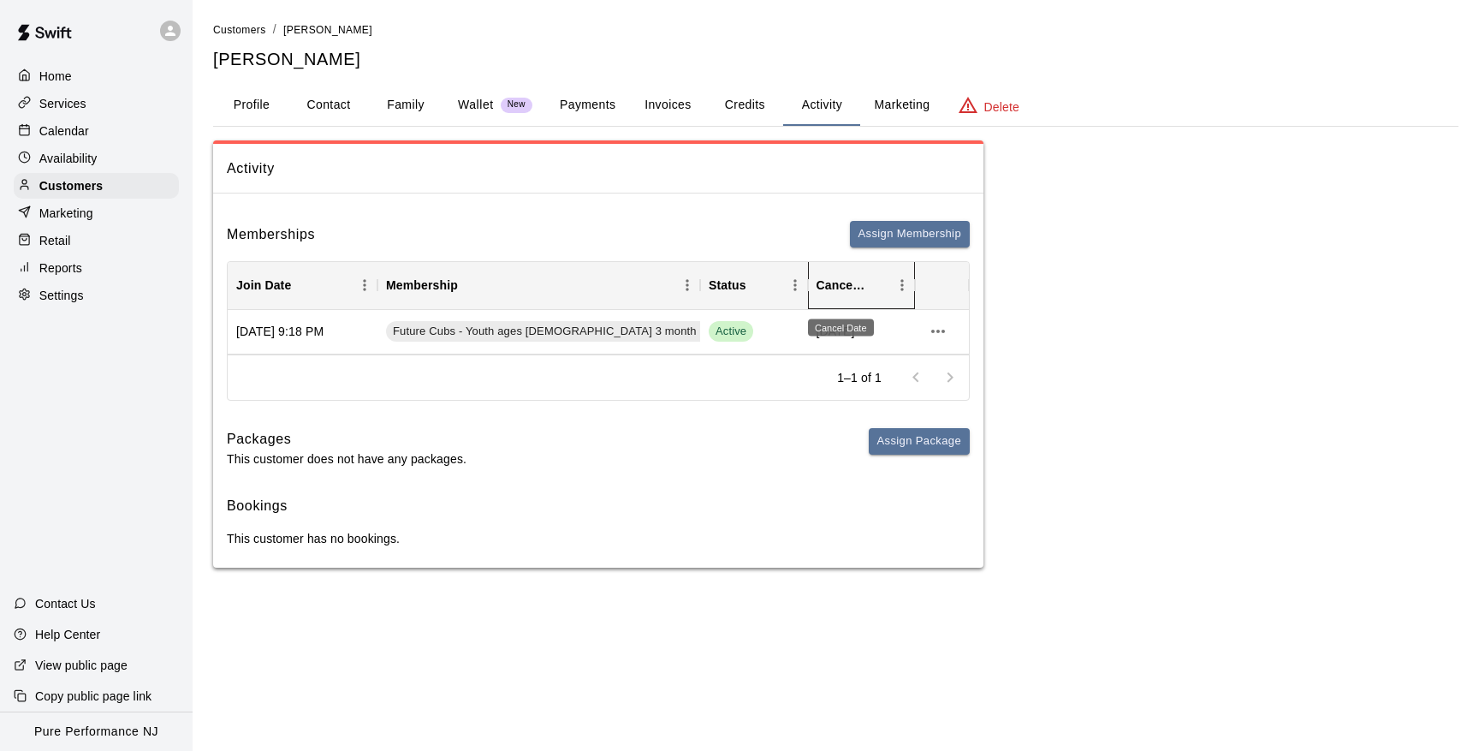
click at [841, 288] on div "Cancel Date" at bounding box center [842, 285] width 50 height 48
click at [901, 282] on icon "Menu" at bounding box center [902, 284] width 17 height 17
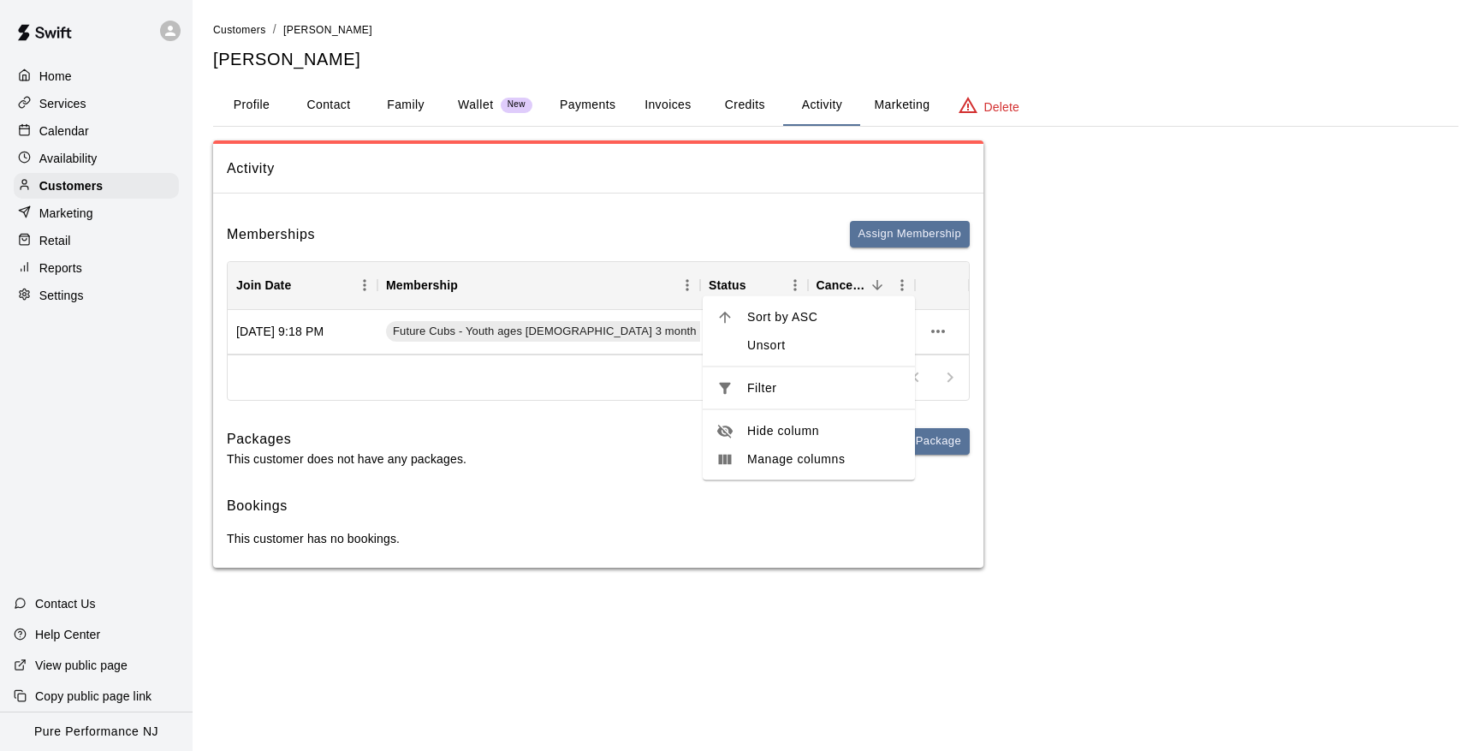
click at [508, 403] on div "Memberships Assign Membership Join Date Membership Status Cancel Date [DATE] 9:…" at bounding box center [598, 387] width 770 height 360
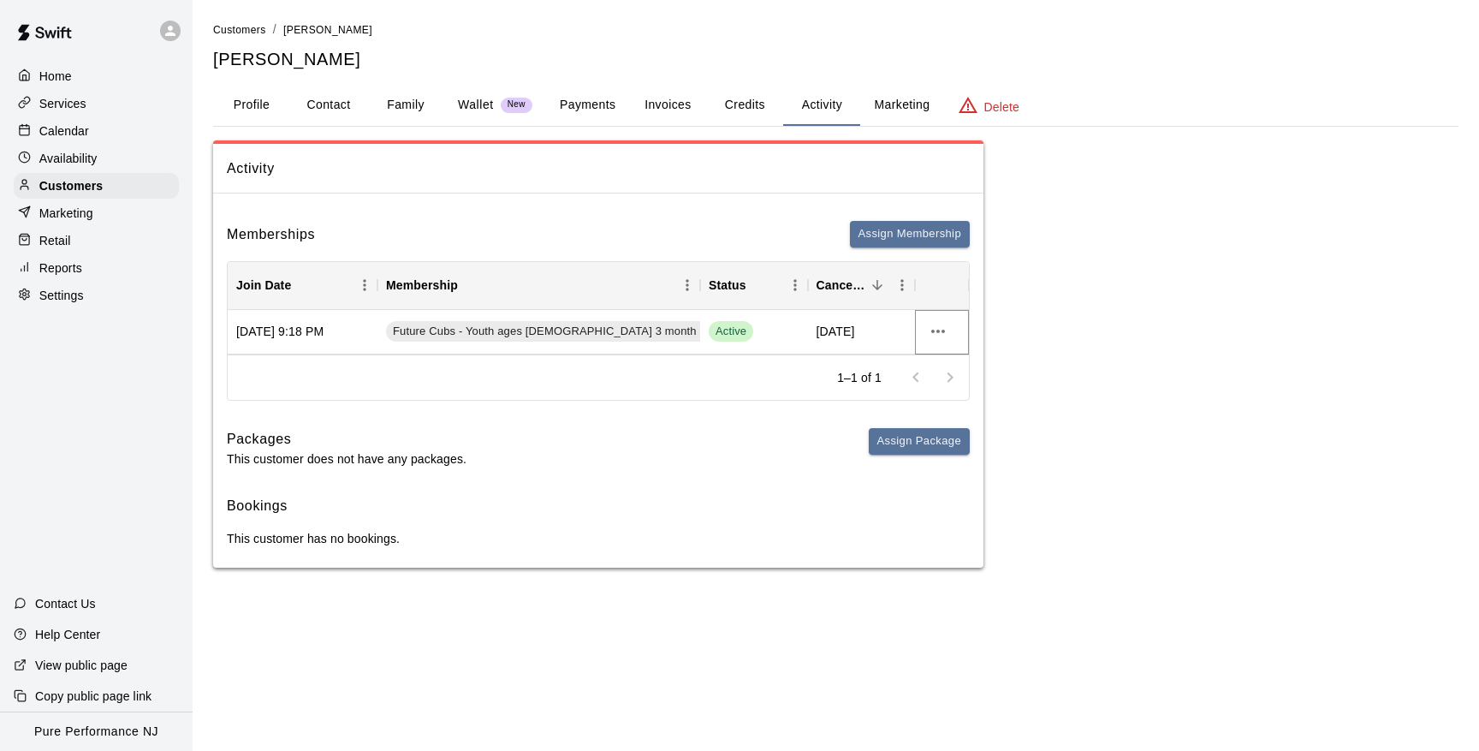
click at [942, 329] on icon "more actions" at bounding box center [938, 331] width 21 height 21
click at [949, 371] on li "View details" at bounding box center [972, 365] width 97 height 28
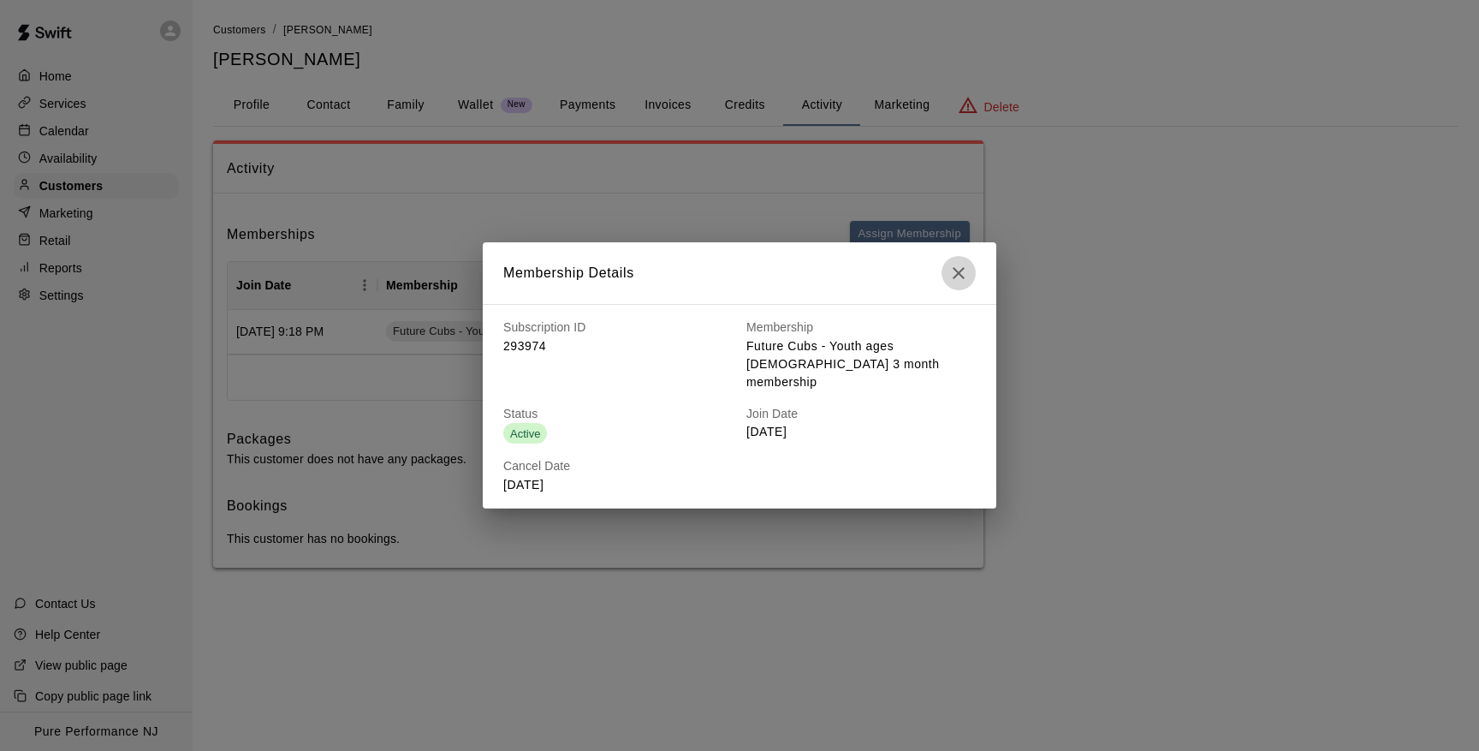
click at [959, 283] on icon "button" at bounding box center [958, 273] width 21 height 21
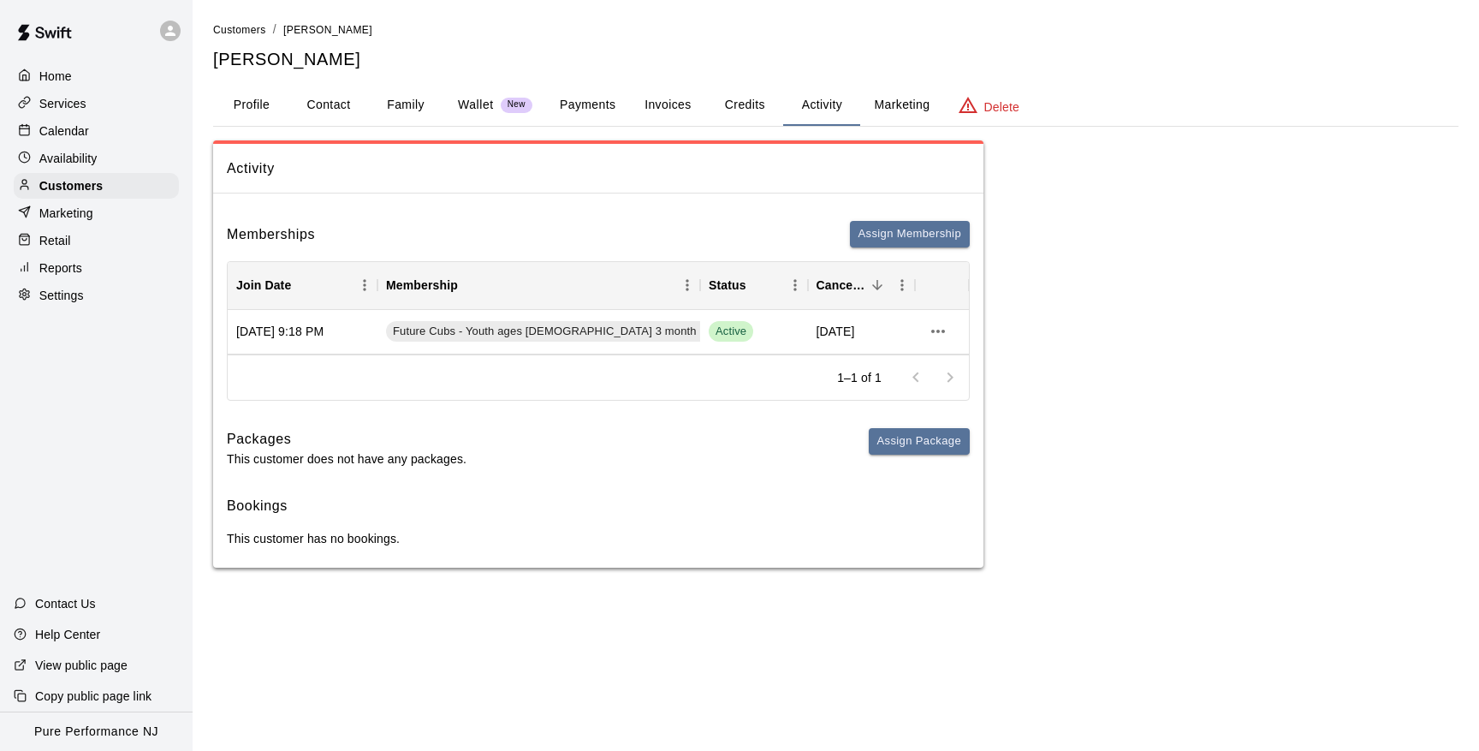
click at [990, 104] on p "Delete" at bounding box center [1001, 106] width 35 height 17
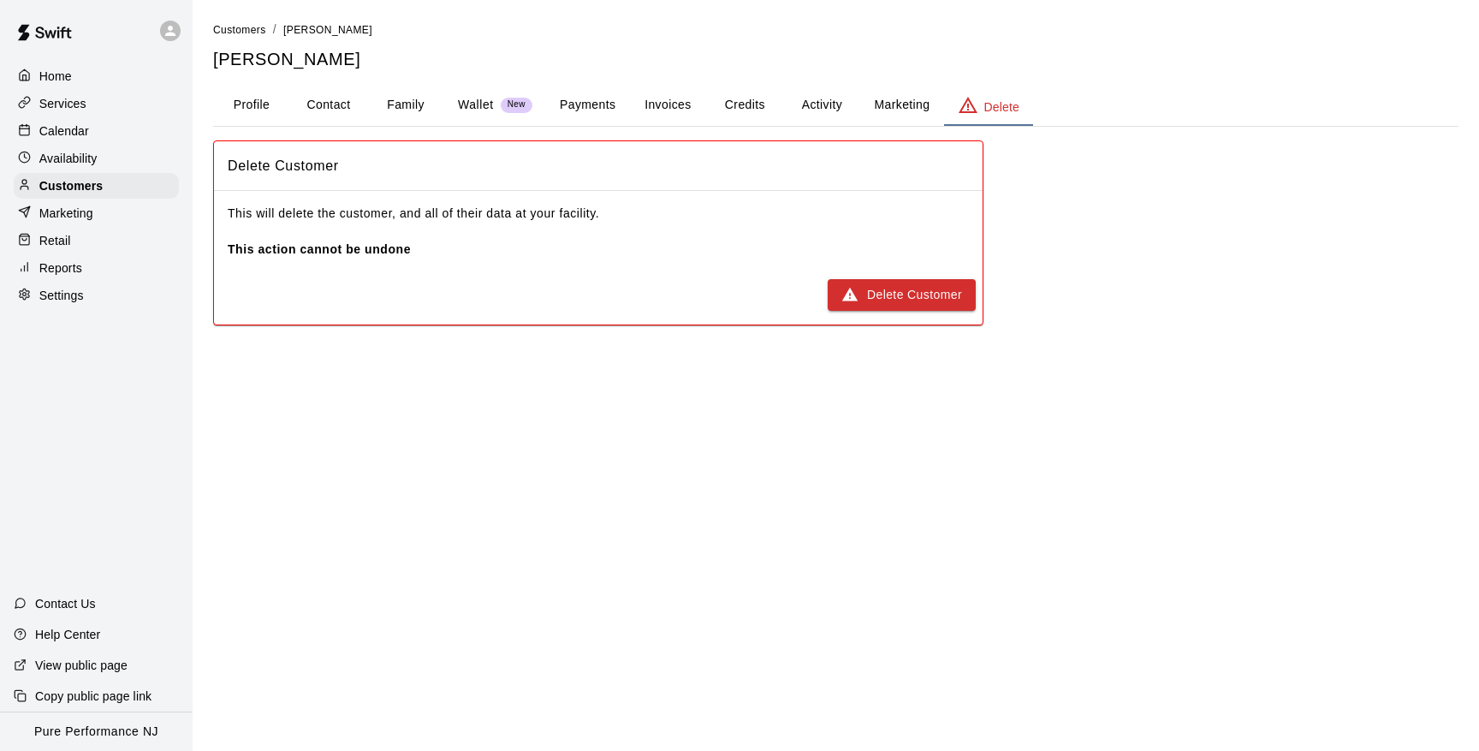
click at [608, 104] on button "Payments" at bounding box center [587, 105] width 83 height 41
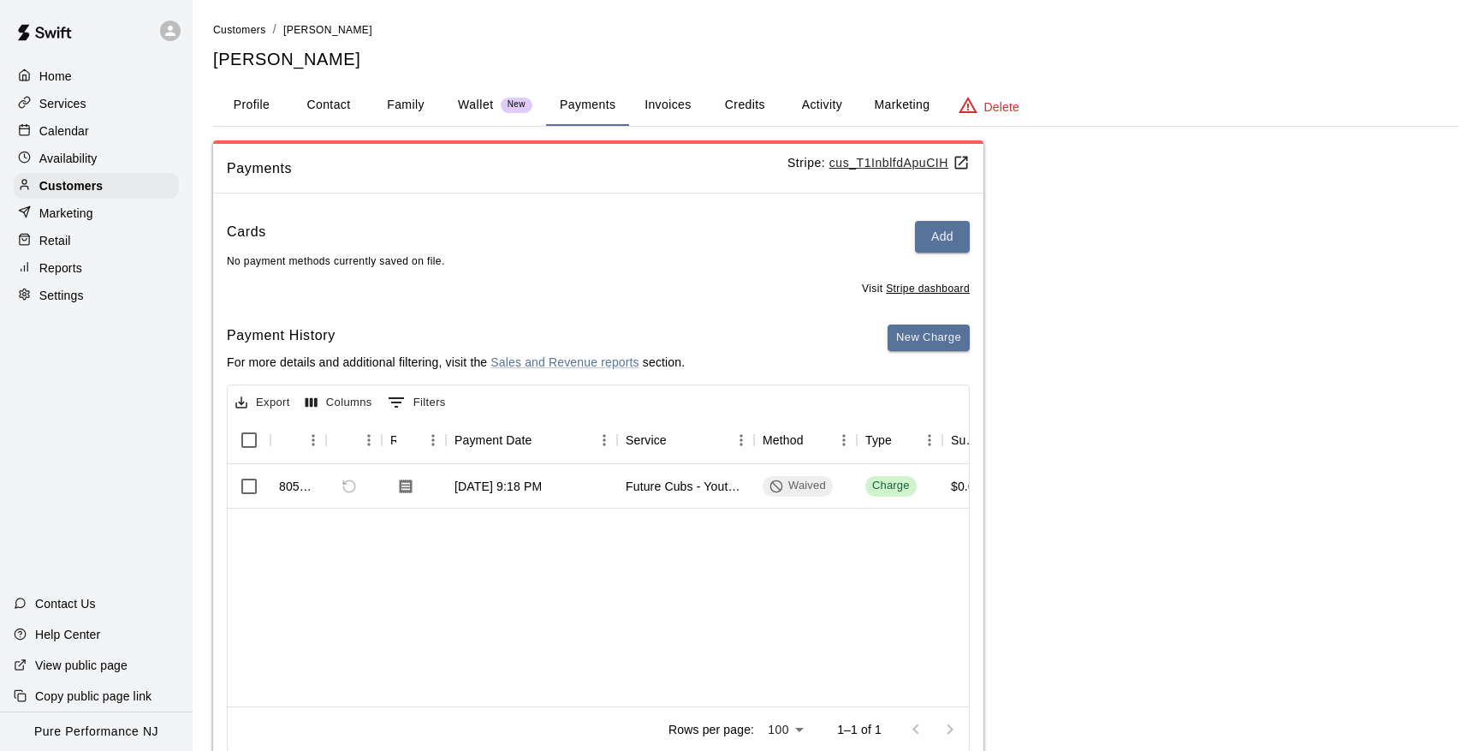
click at [669, 104] on button "Invoices" at bounding box center [667, 105] width 77 height 41
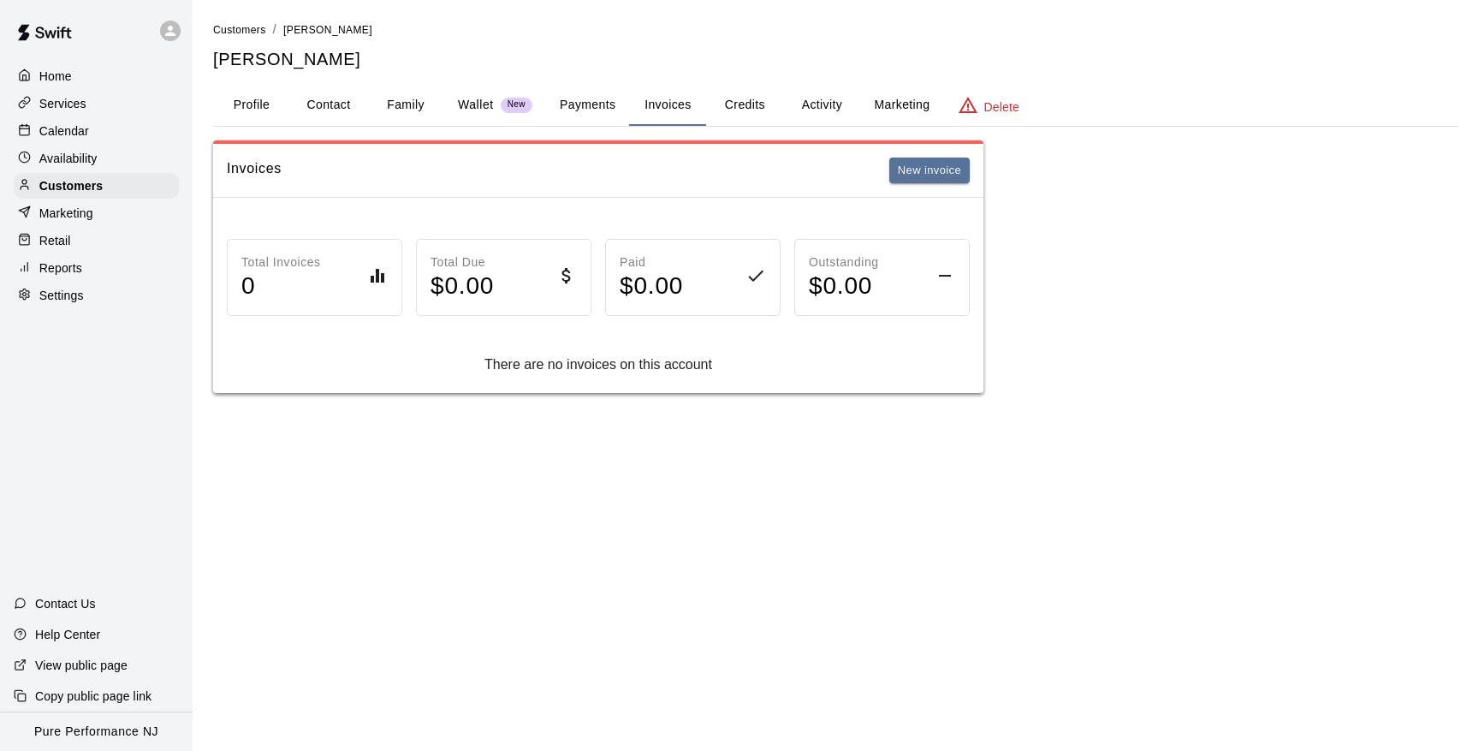
click at [49, 74] on p "Home" at bounding box center [55, 76] width 33 height 17
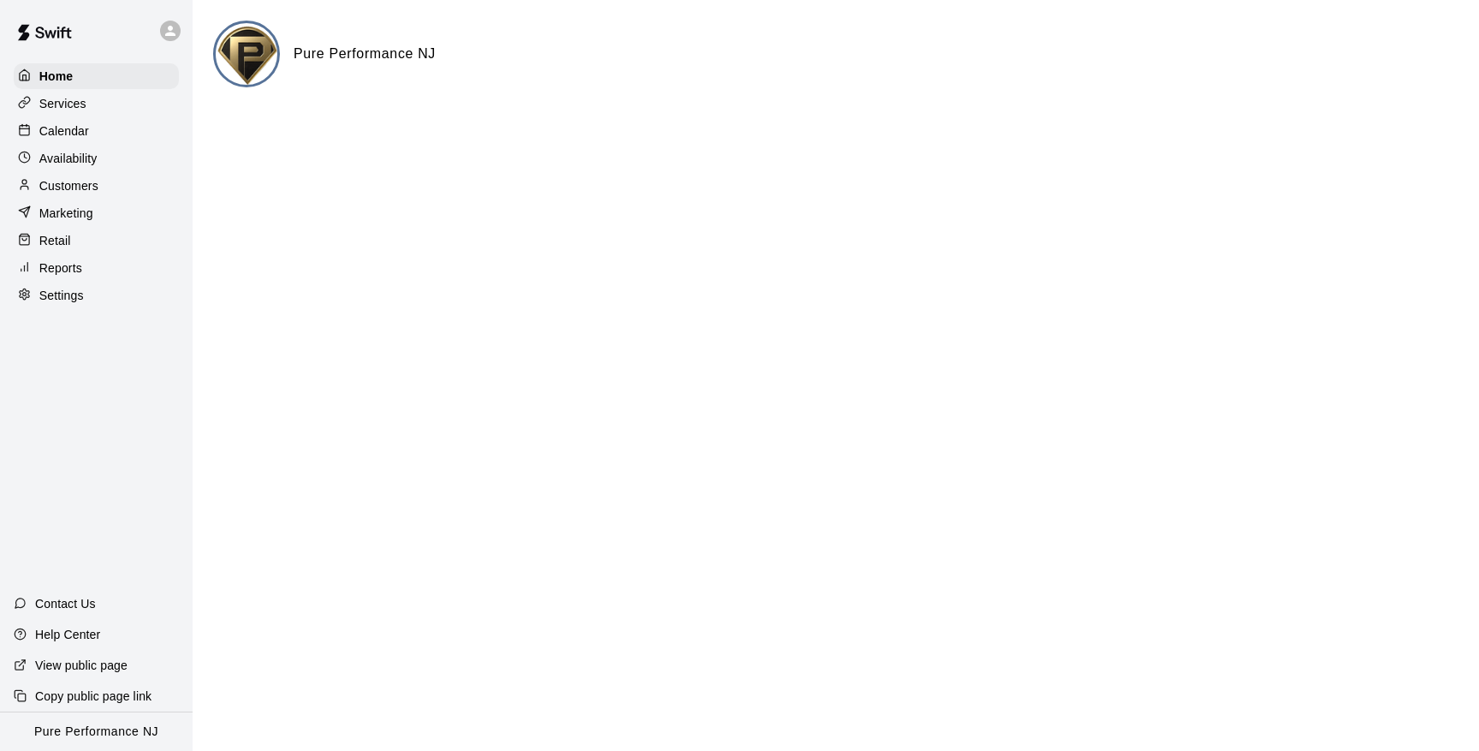
click at [80, 131] on p "Calendar" at bounding box center [64, 130] width 50 height 17
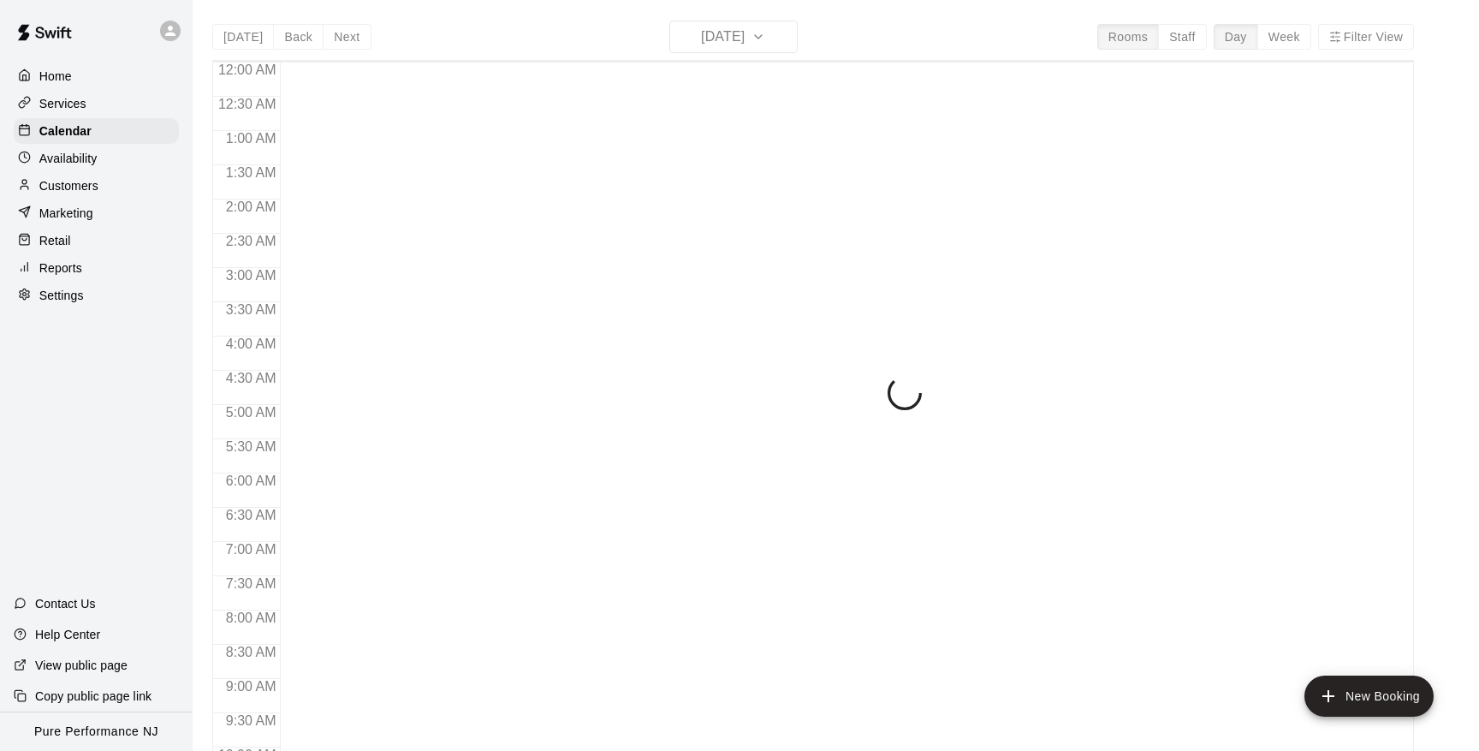
scroll to position [936, 0]
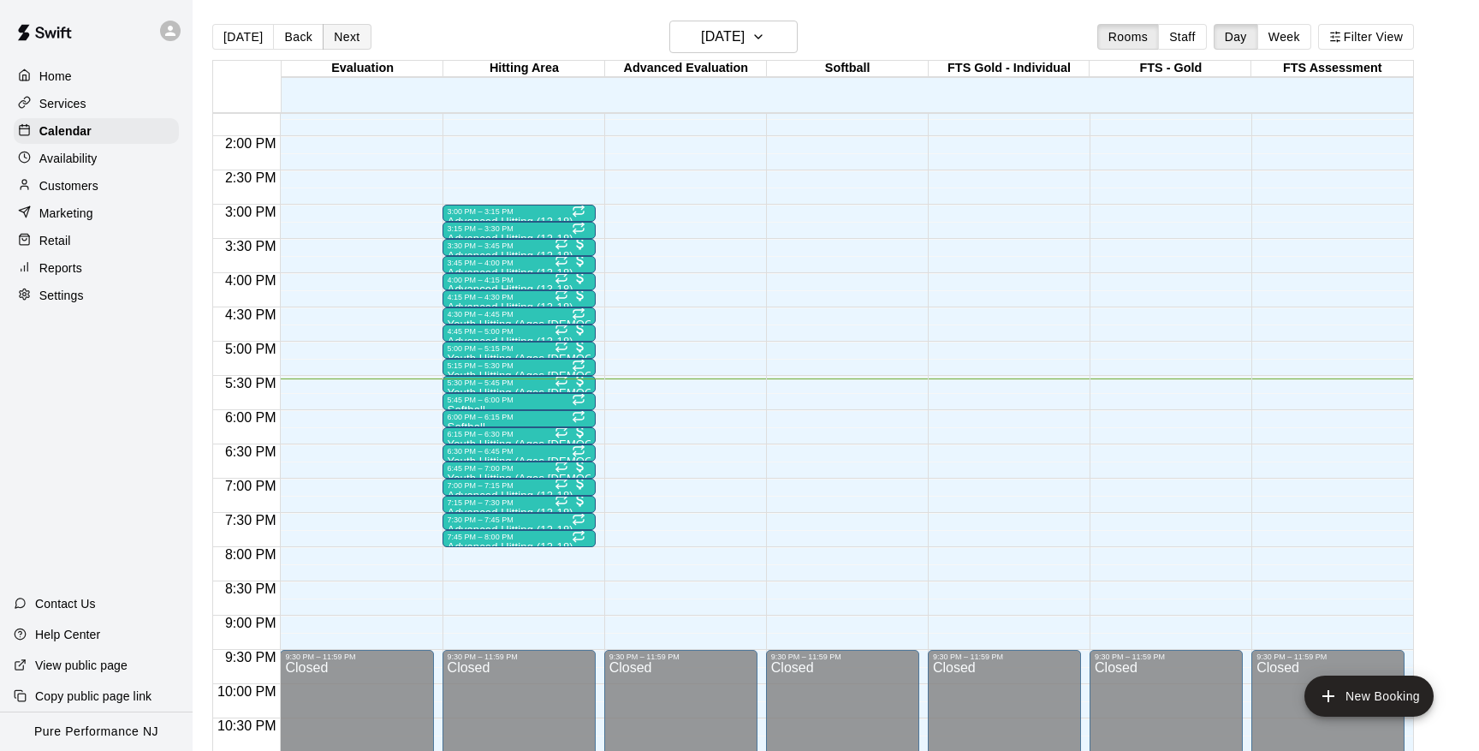
click at [348, 42] on button "Next" at bounding box center [347, 37] width 48 height 26
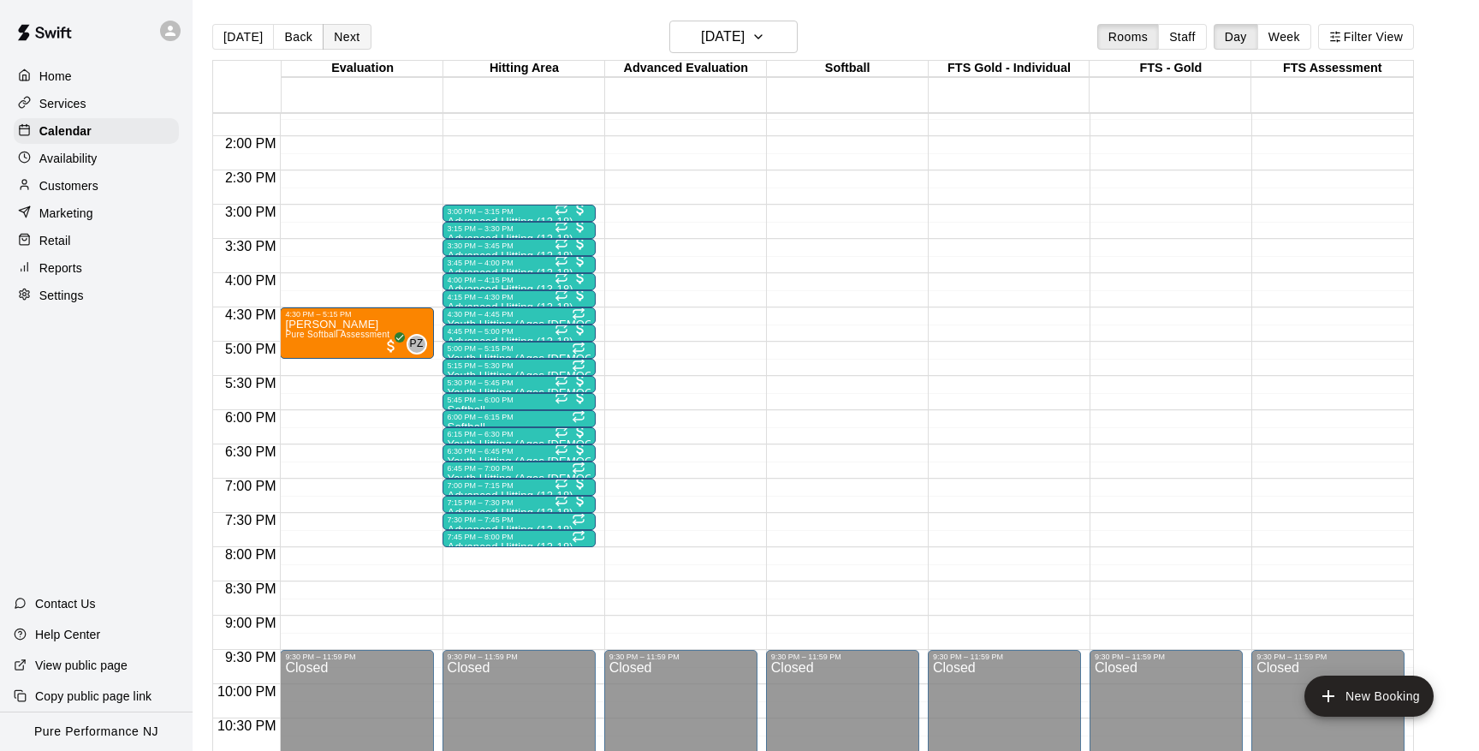
click at [348, 41] on button "Next" at bounding box center [347, 37] width 48 height 26
click at [351, 324] on p "[PERSON_NAME]" at bounding box center [337, 324] width 104 height 0
click at [306, 351] on icon "edit" at bounding box center [303, 343] width 21 height 21
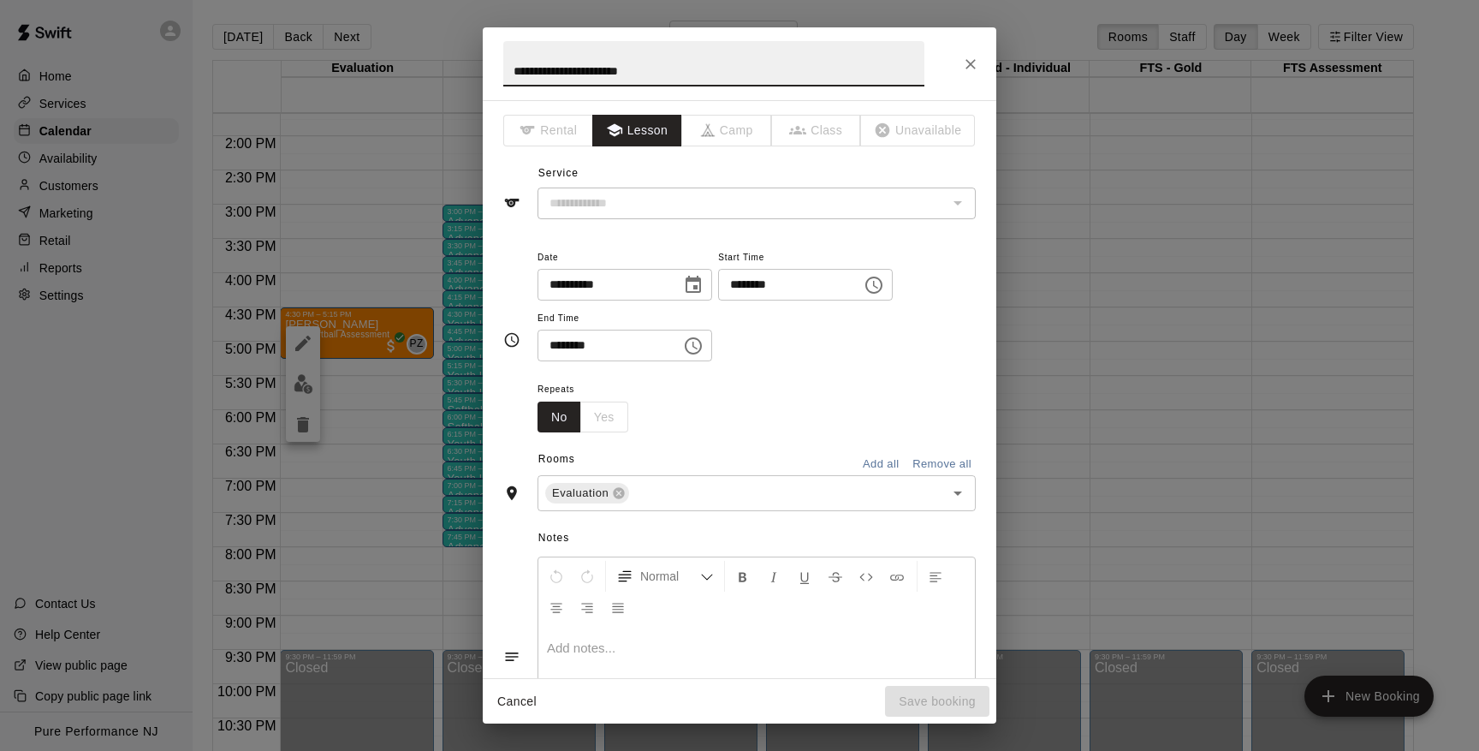
type input "**********"
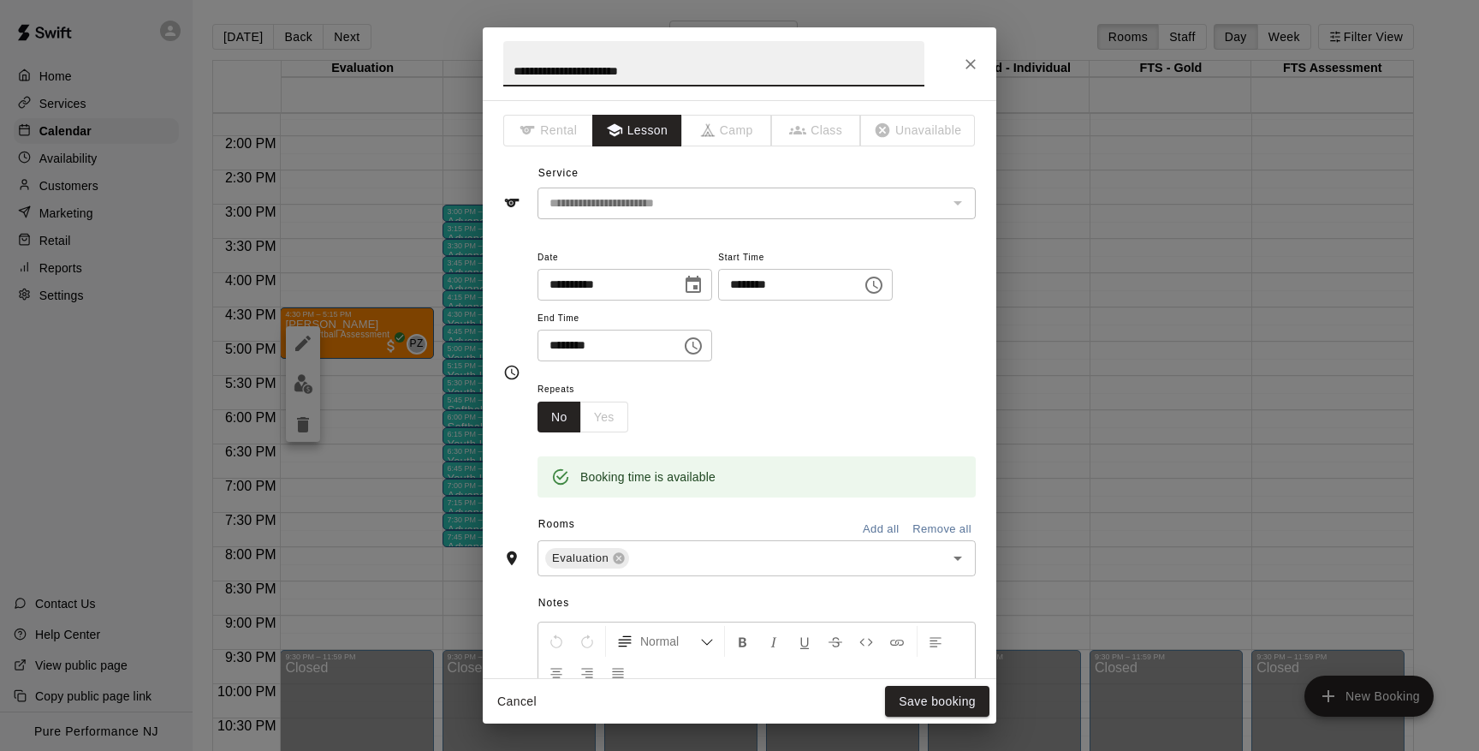
click at [695, 285] on icon "Choose date, selected date is Sep 11, 2025" at bounding box center [693, 284] width 15 height 17
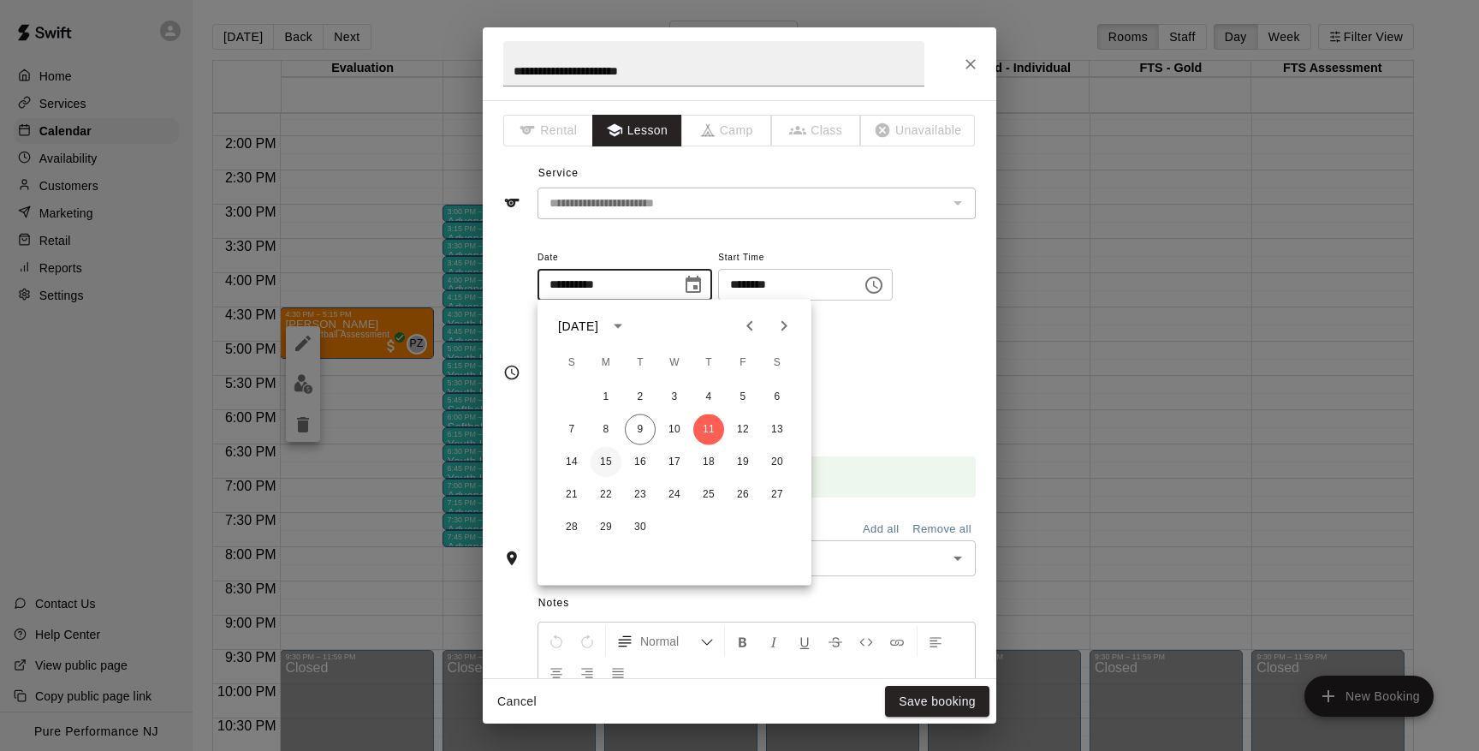
click at [609, 463] on button "15" at bounding box center [606, 462] width 31 height 31
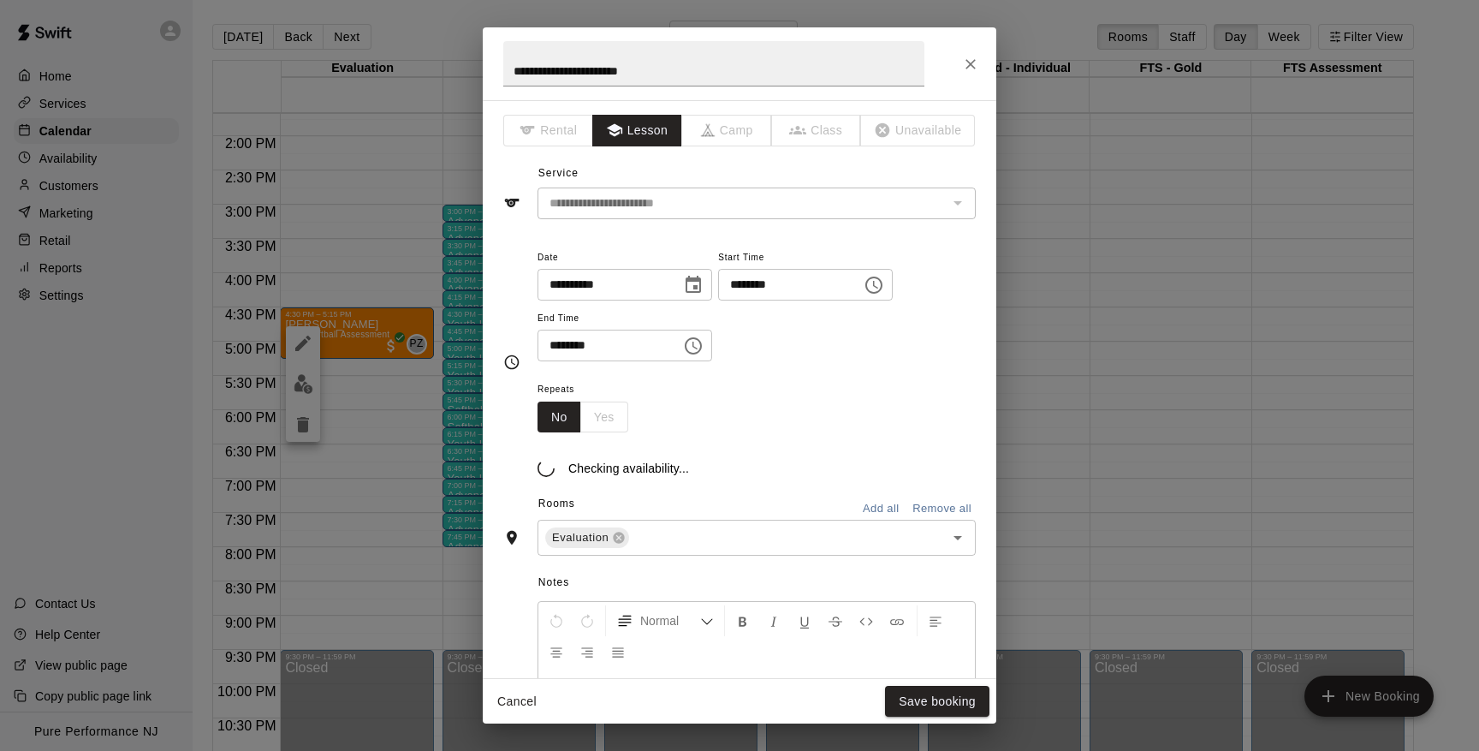
type input "**********"
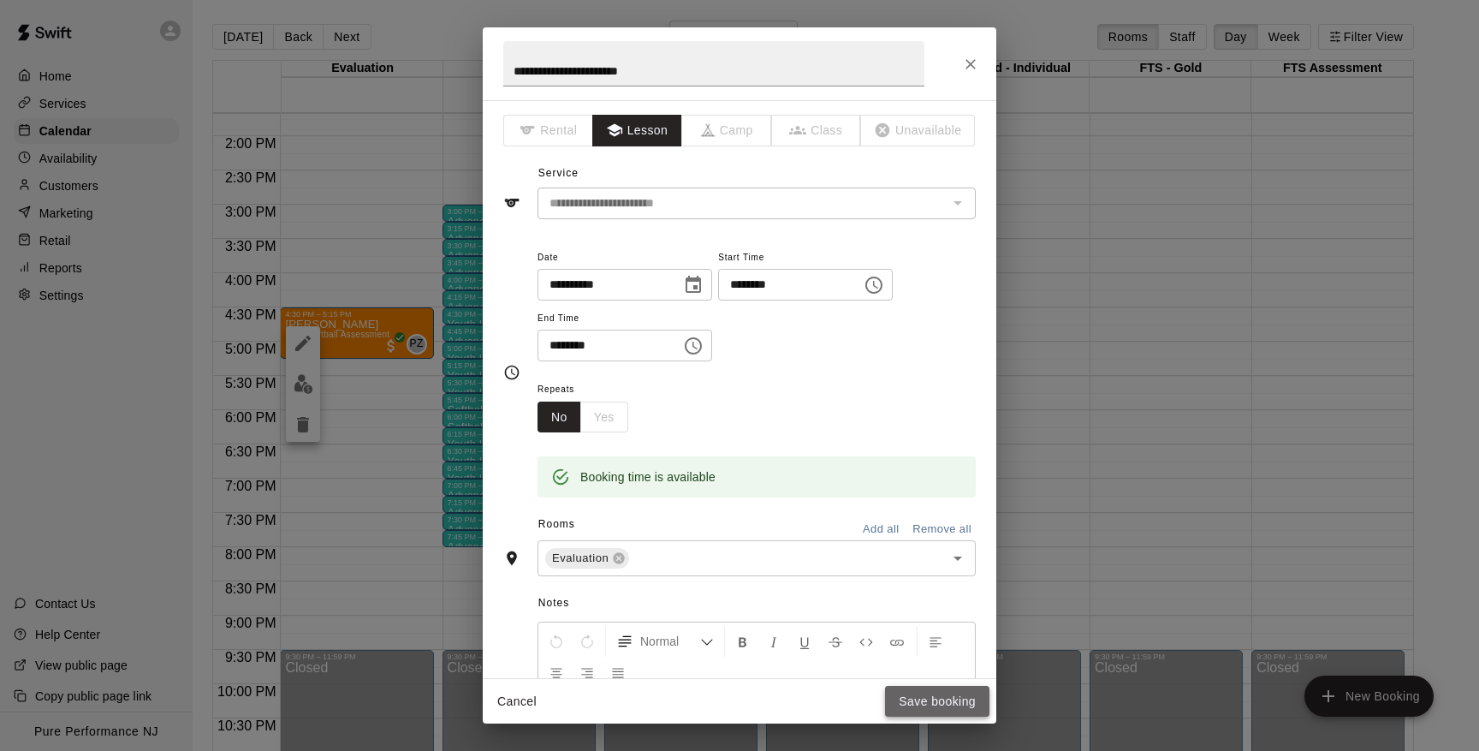
click at [918, 702] on button "Save booking" at bounding box center [937, 702] width 104 height 32
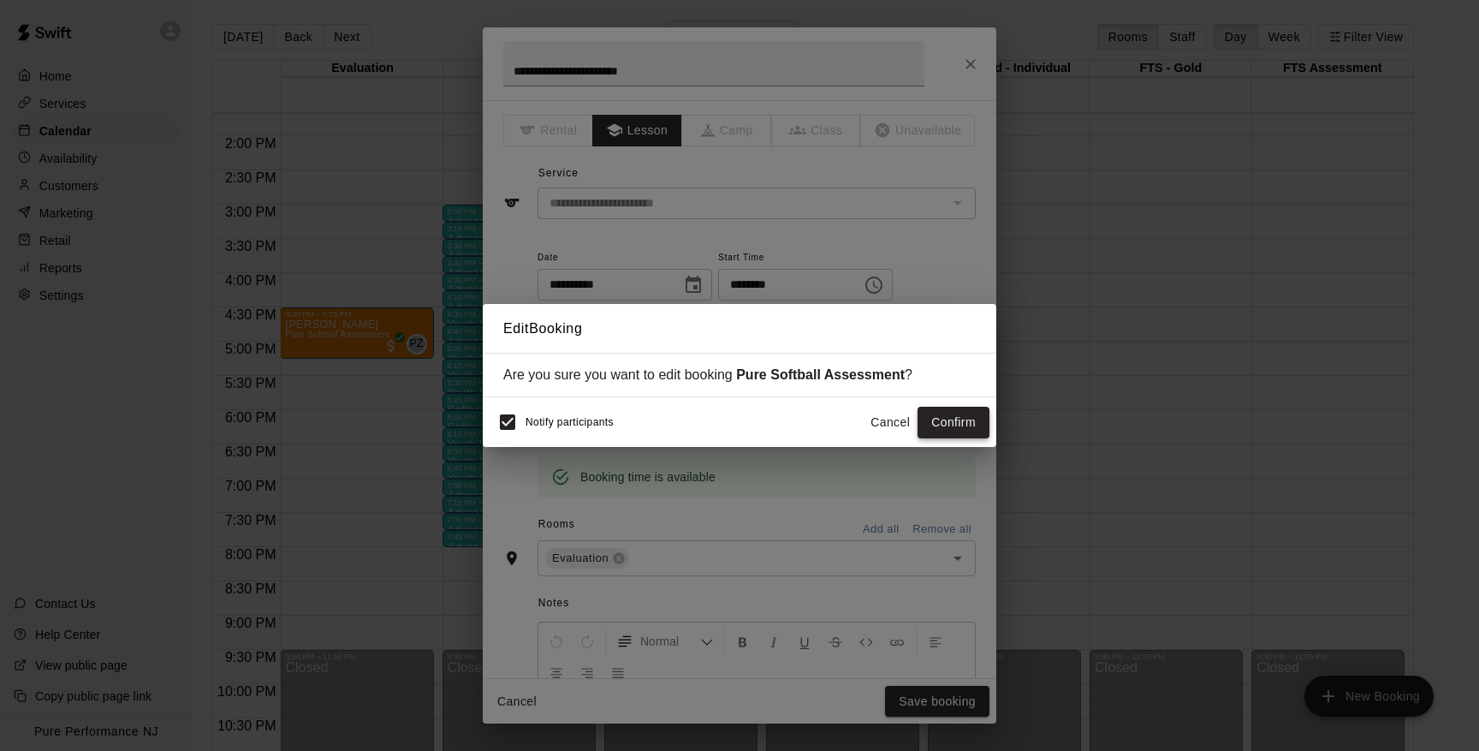
click at [948, 422] on button "Confirm" at bounding box center [954, 423] width 72 height 32
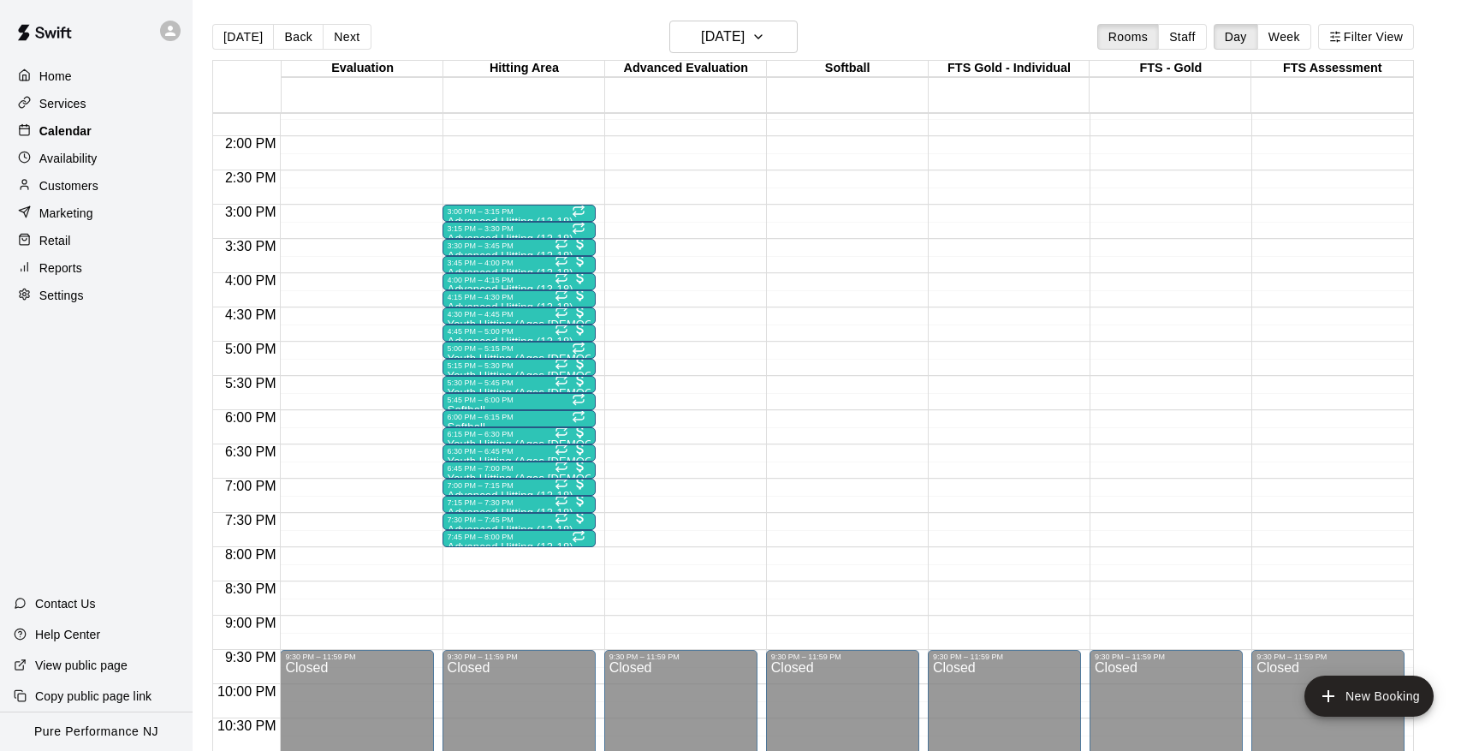
click at [78, 130] on p "Calendar" at bounding box center [65, 130] width 52 height 17
click at [327, 40] on button "Next" at bounding box center [347, 37] width 48 height 26
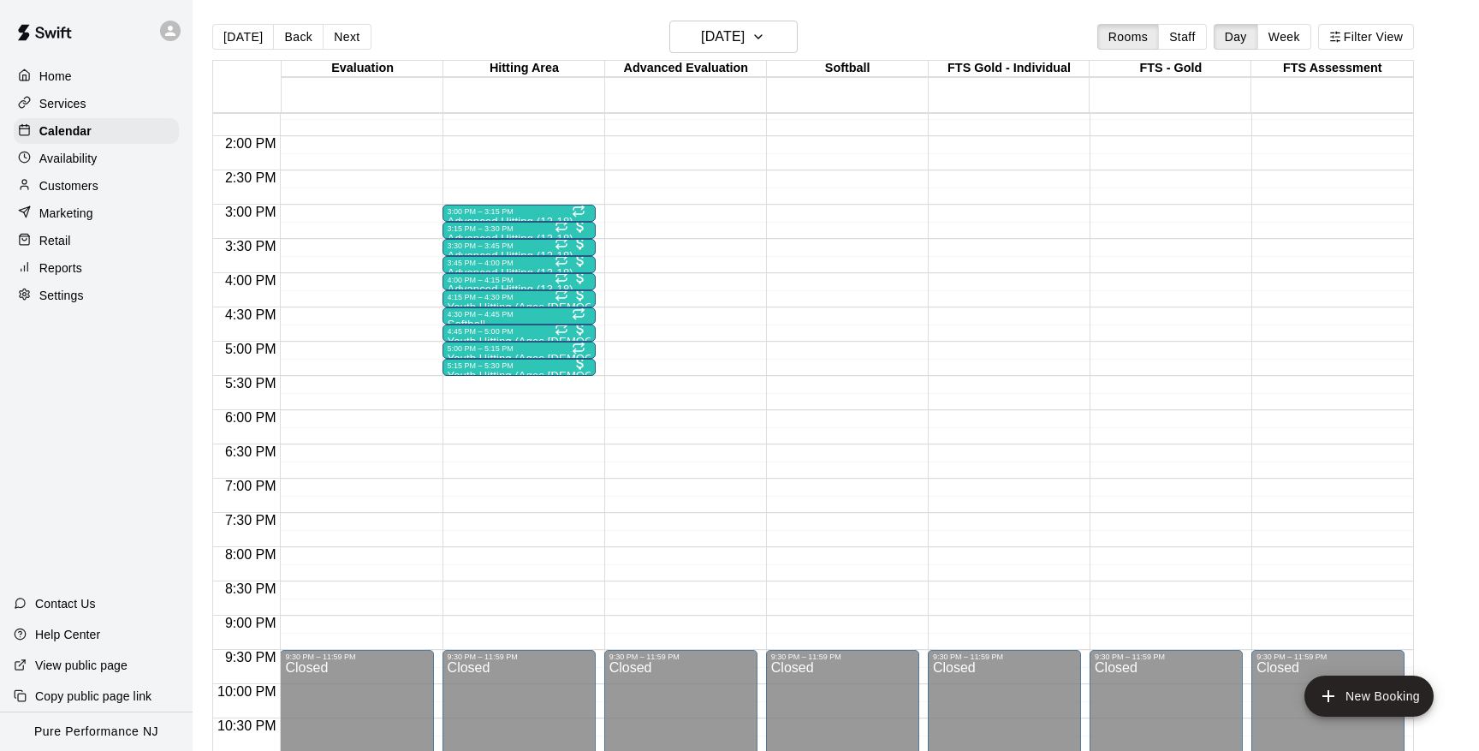
click at [333, 39] on button "Next" at bounding box center [347, 37] width 48 height 26
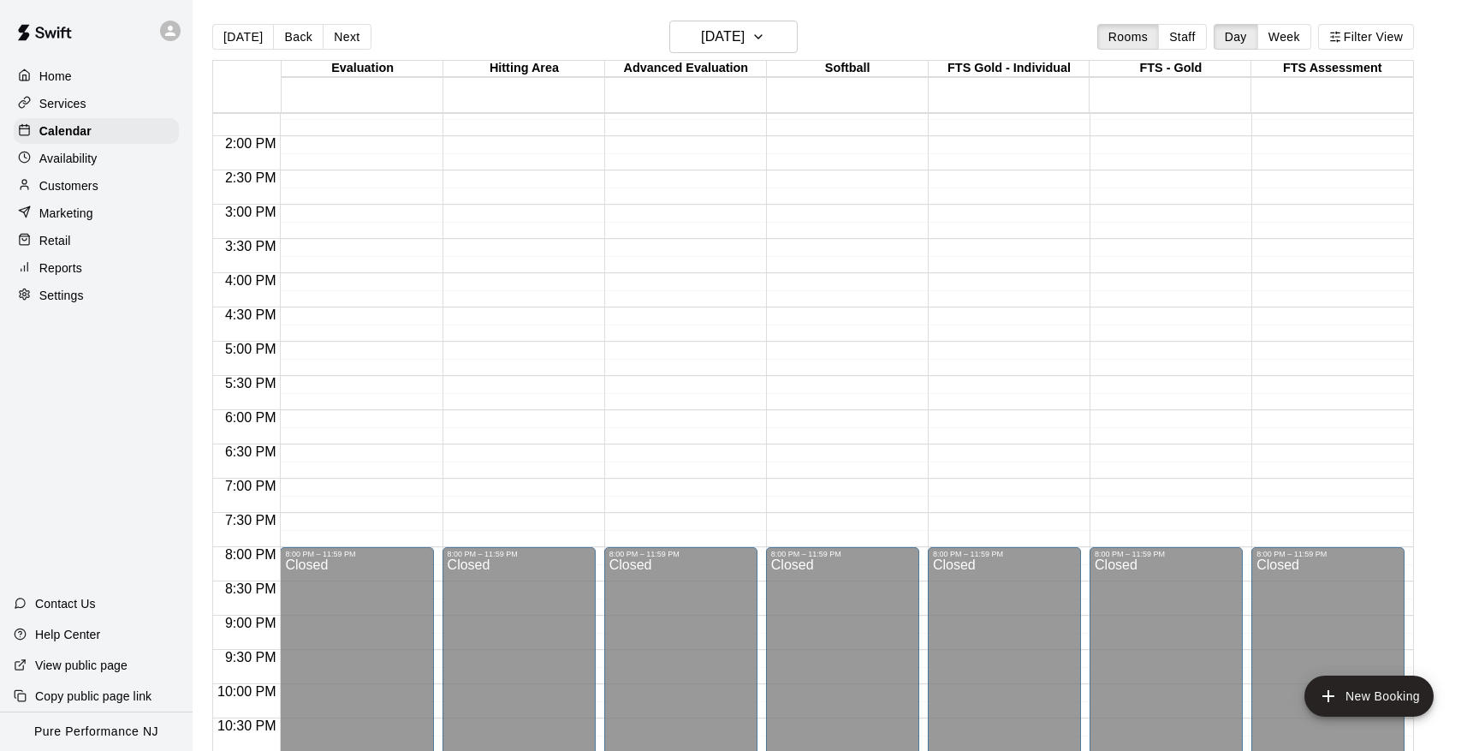
click at [88, 158] on p "Availability" at bounding box center [68, 158] width 58 height 17
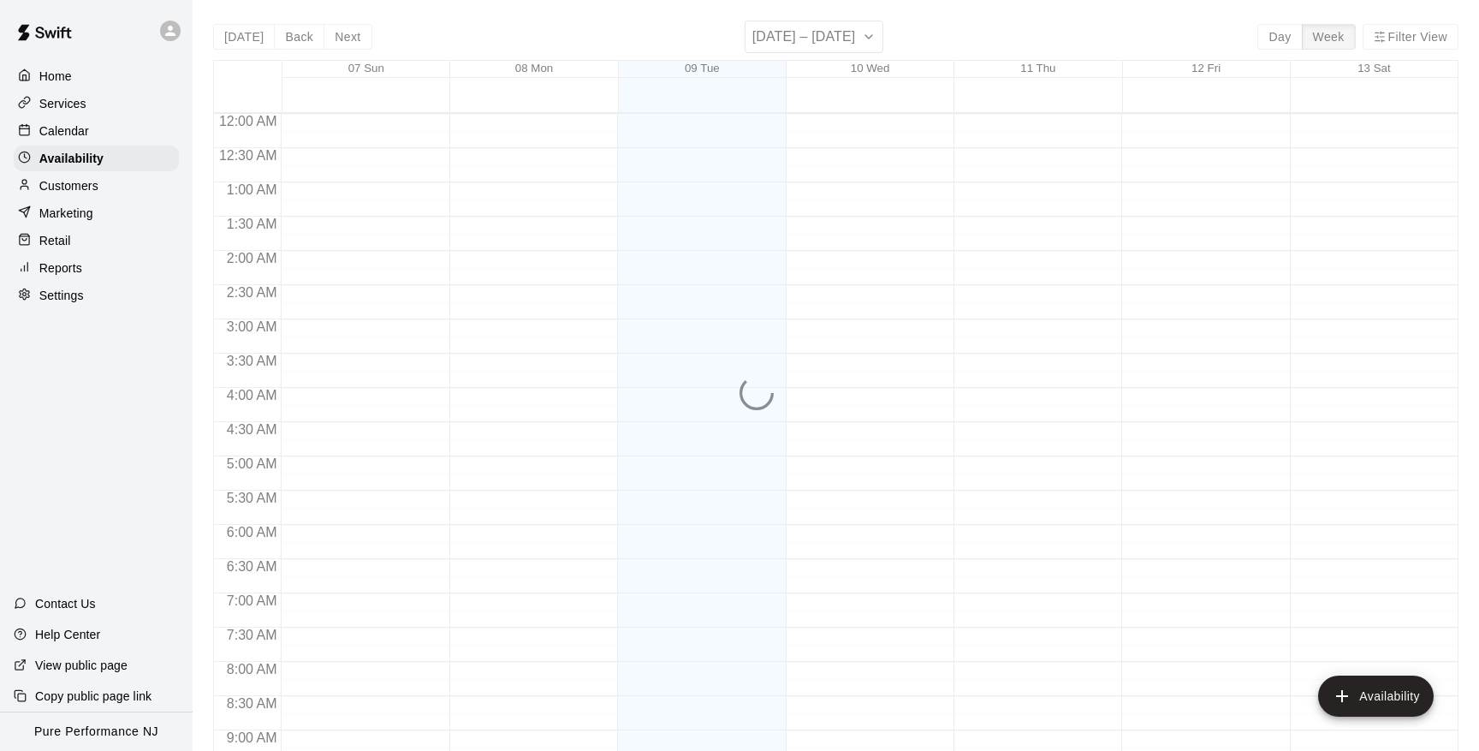
scroll to position [988, 0]
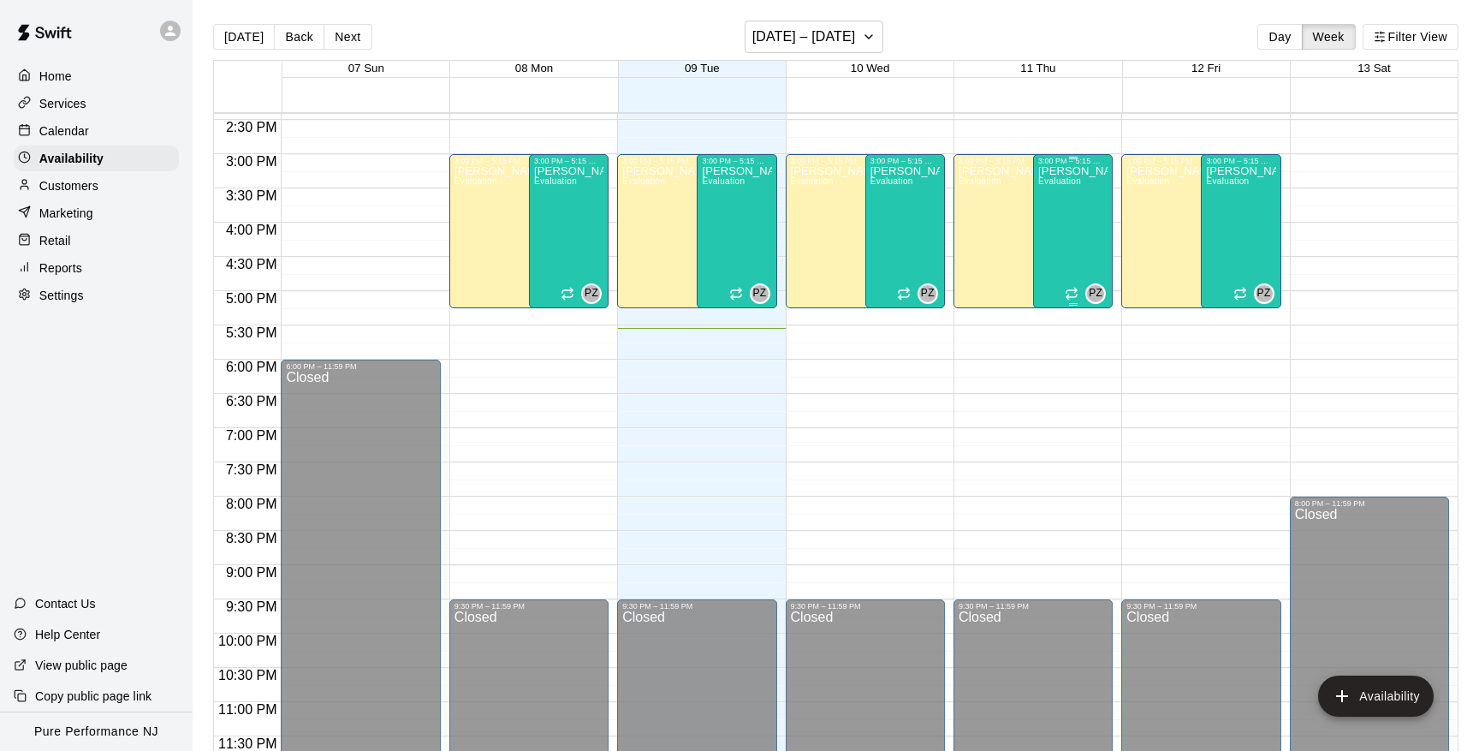
click at [1070, 208] on div "[PERSON_NAME] Evaluation" at bounding box center [1072, 540] width 69 height 751
click at [1057, 225] on icon "delete" at bounding box center [1055, 224] width 12 height 15
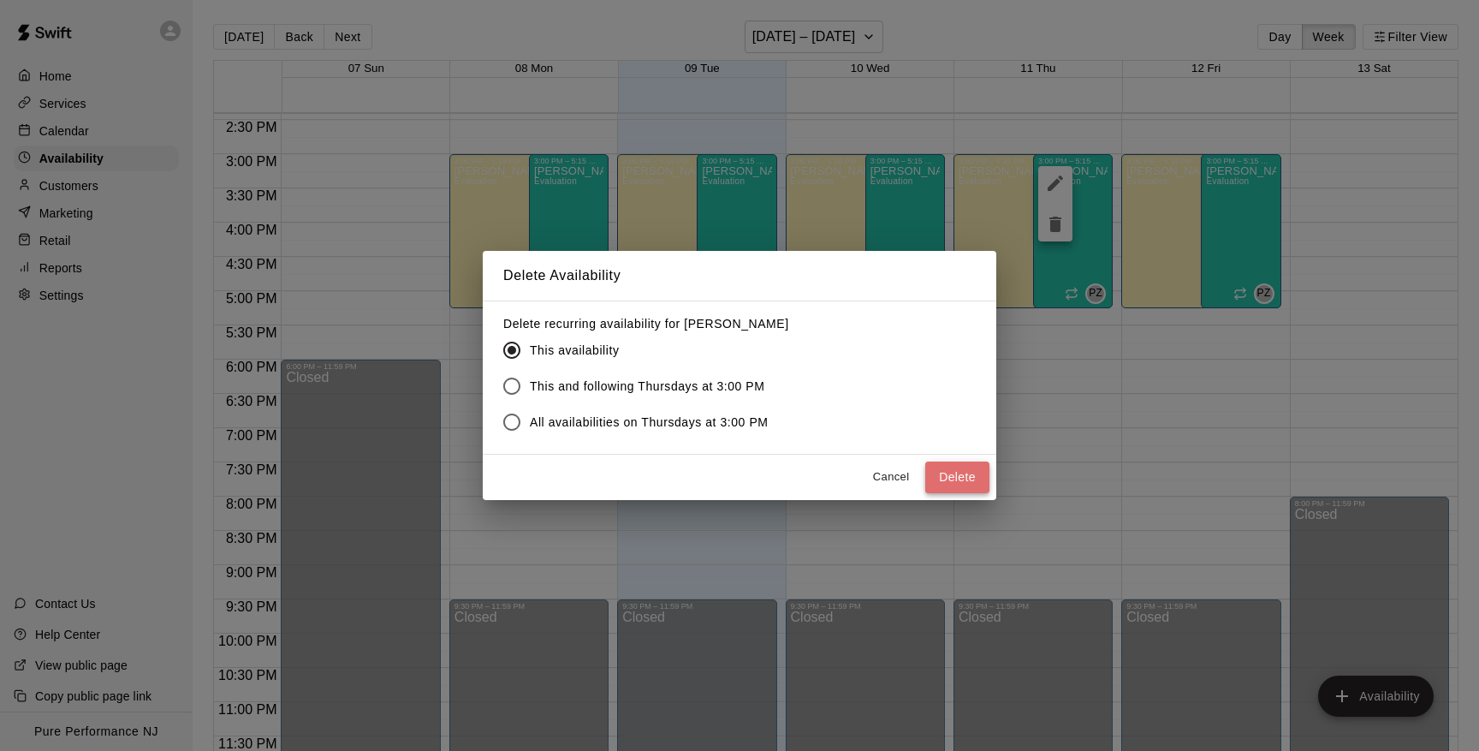
click at [946, 480] on button "Delete" at bounding box center [957, 477] width 64 height 32
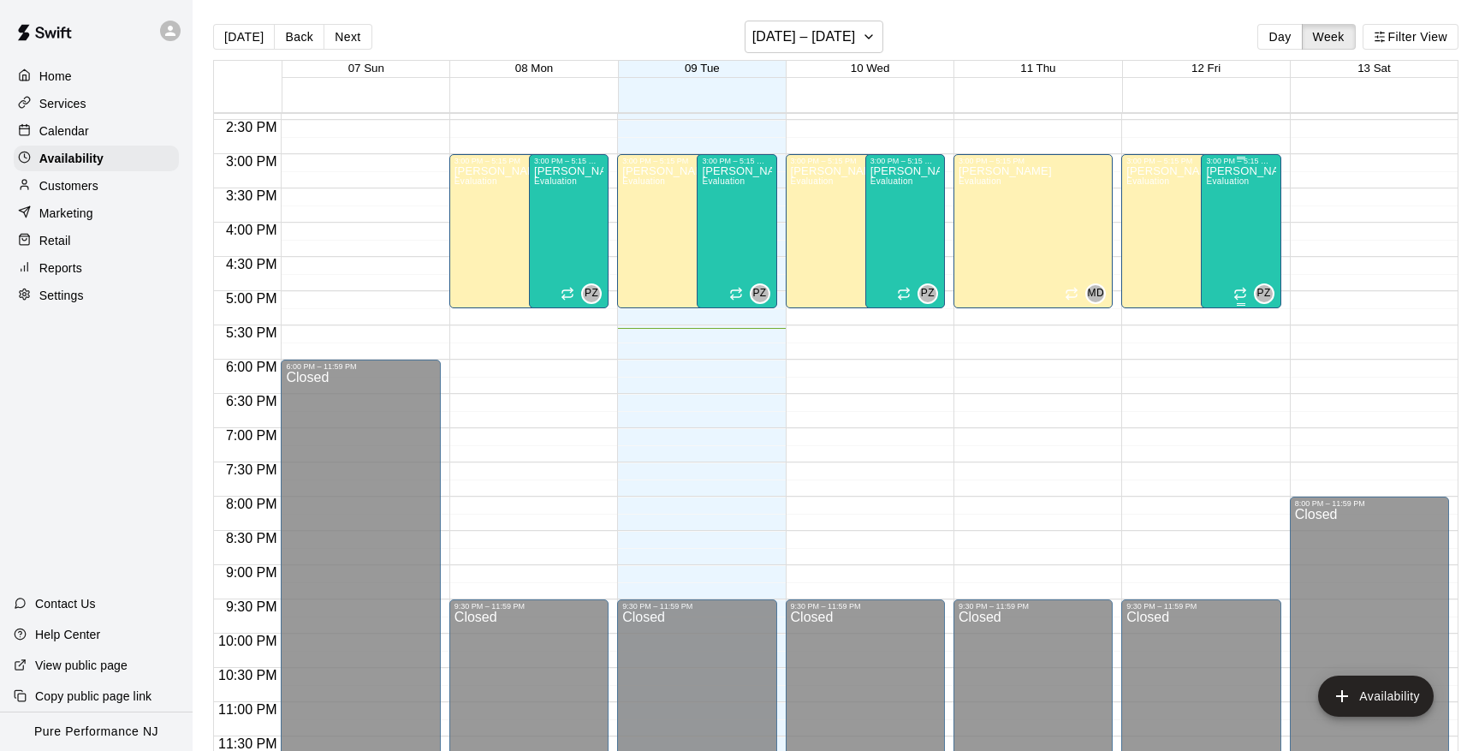
click at [1244, 240] on div "[PERSON_NAME] Evaluation" at bounding box center [1240, 540] width 69 height 751
click at [1221, 229] on icon "delete" at bounding box center [1224, 224] width 12 height 15
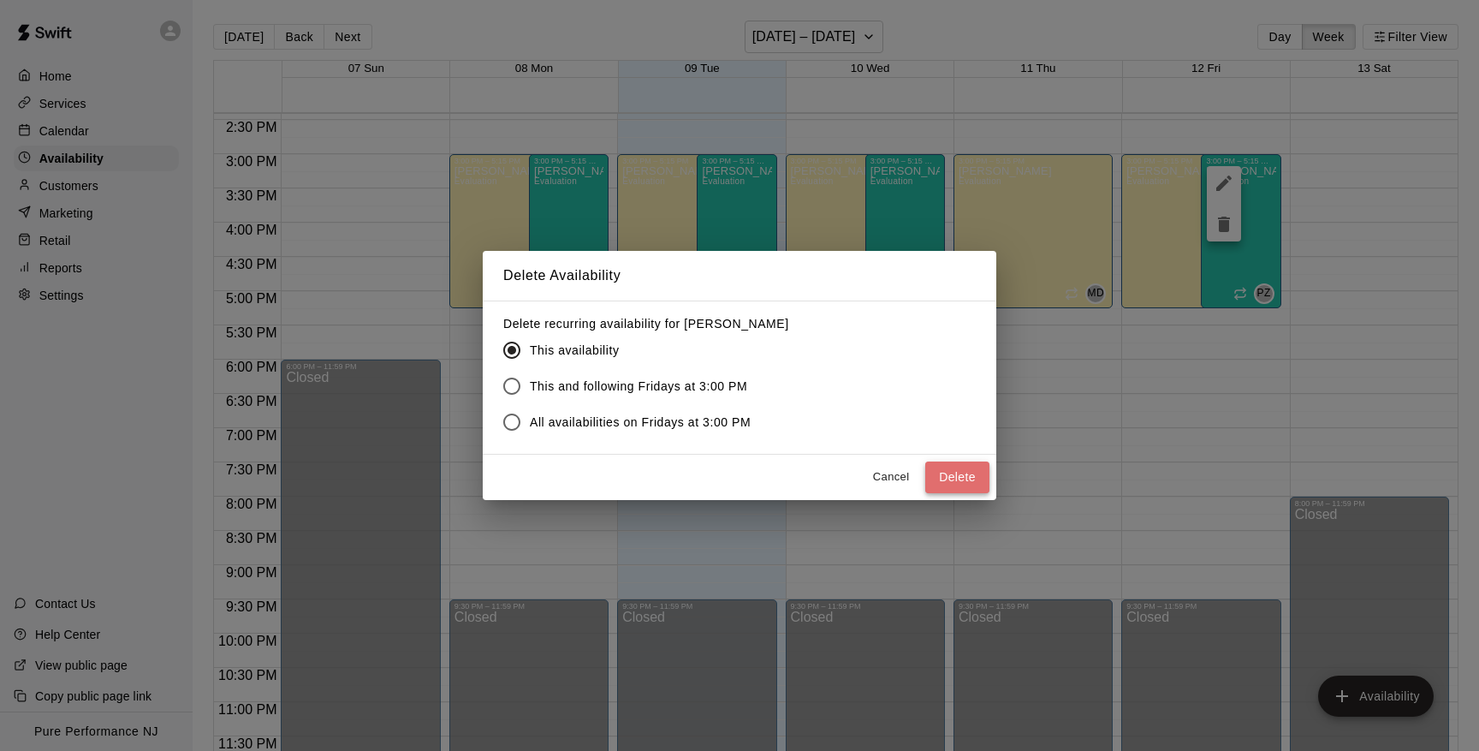
click at [956, 475] on button "Delete" at bounding box center [957, 477] width 64 height 32
